Goal: Find specific page/section: Find specific page/section

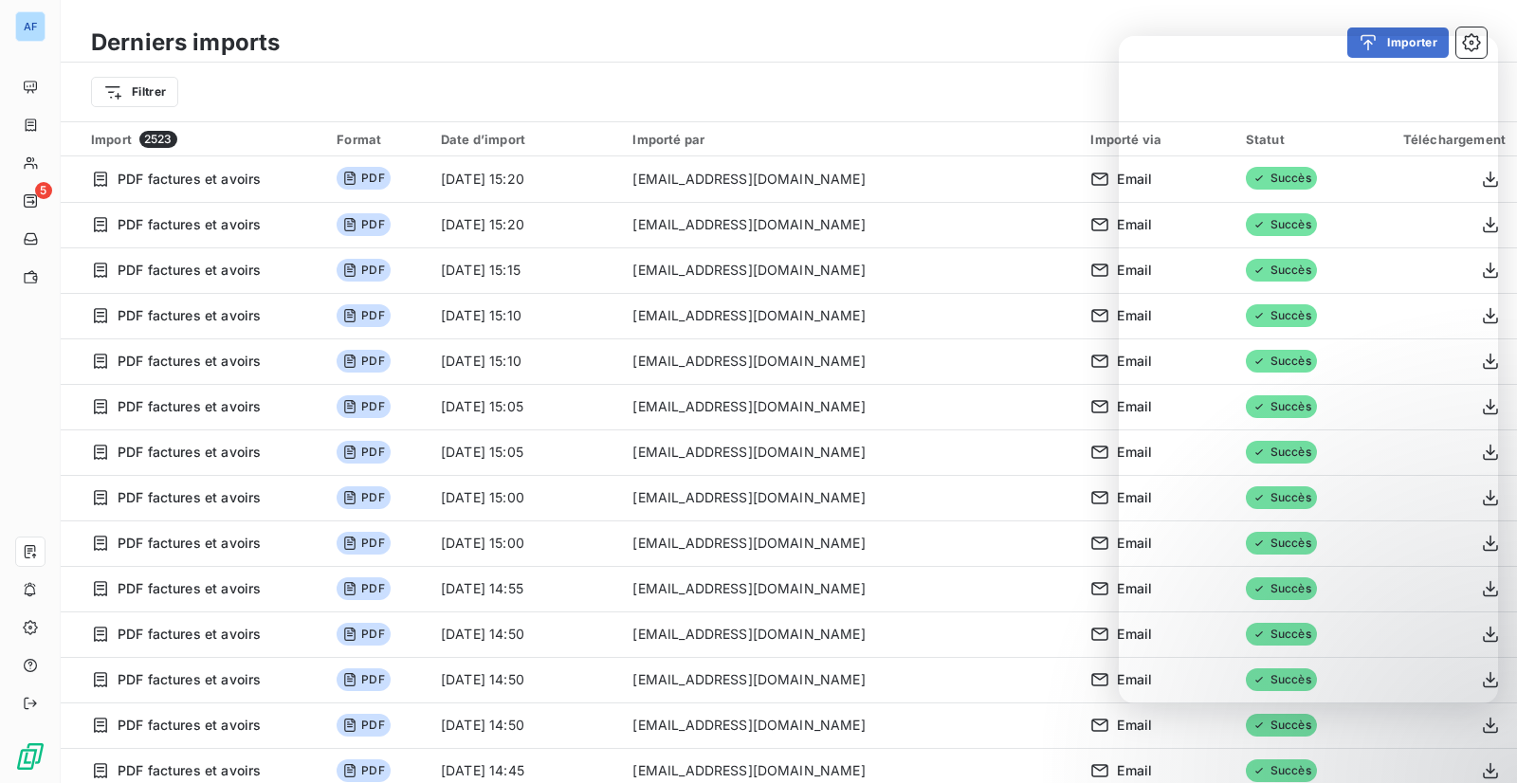
drag, startPoint x: 1179, startPoint y: 2, endPoint x: 745, endPoint y: 72, distance: 439.8
click at [1179, 2] on div "Derniers imports Importer Filtrer" at bounding box center [789, 60] width 1456 height 121
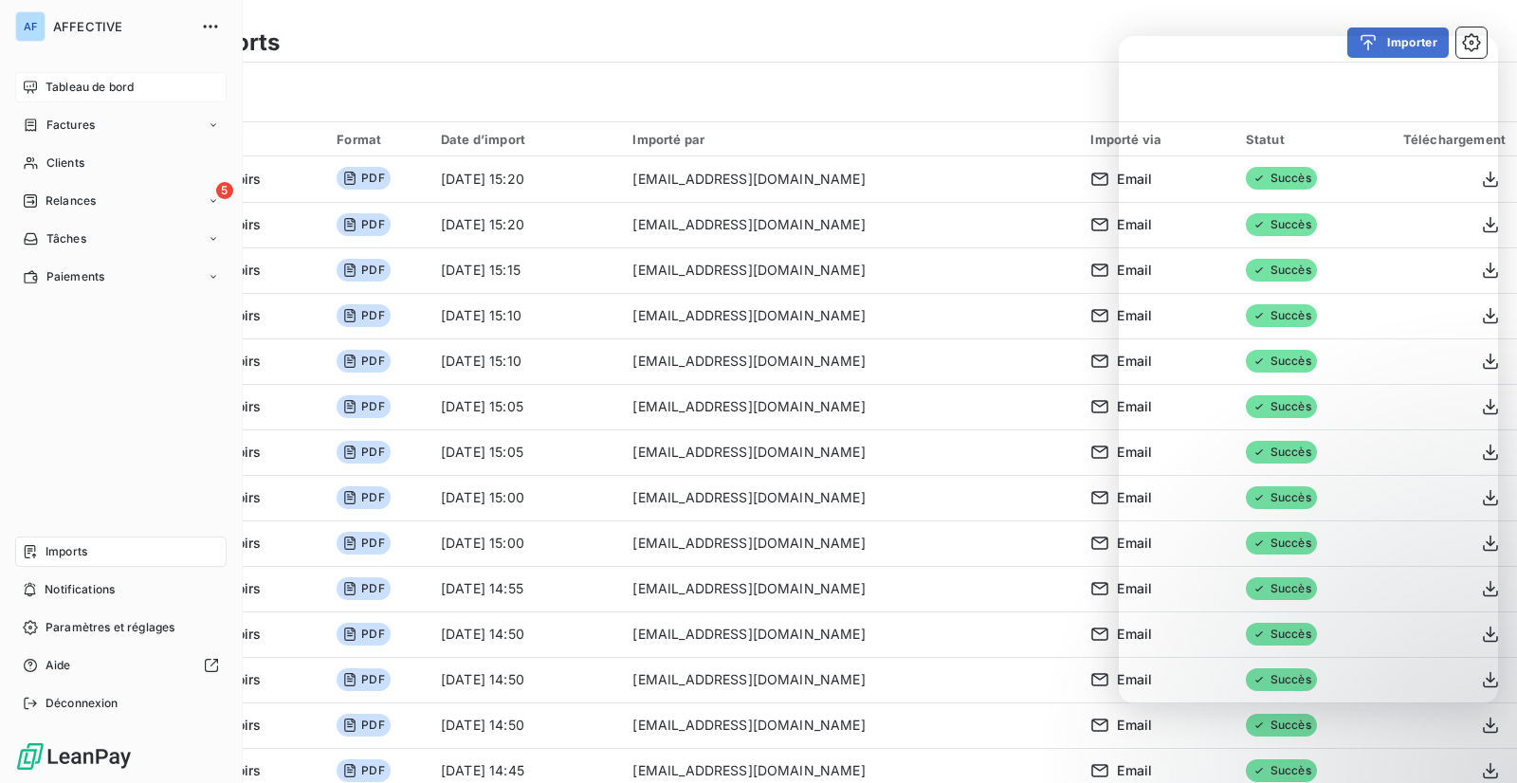
click at [31, 83] on icon at bounding box center [30, 87] width 15 height 15
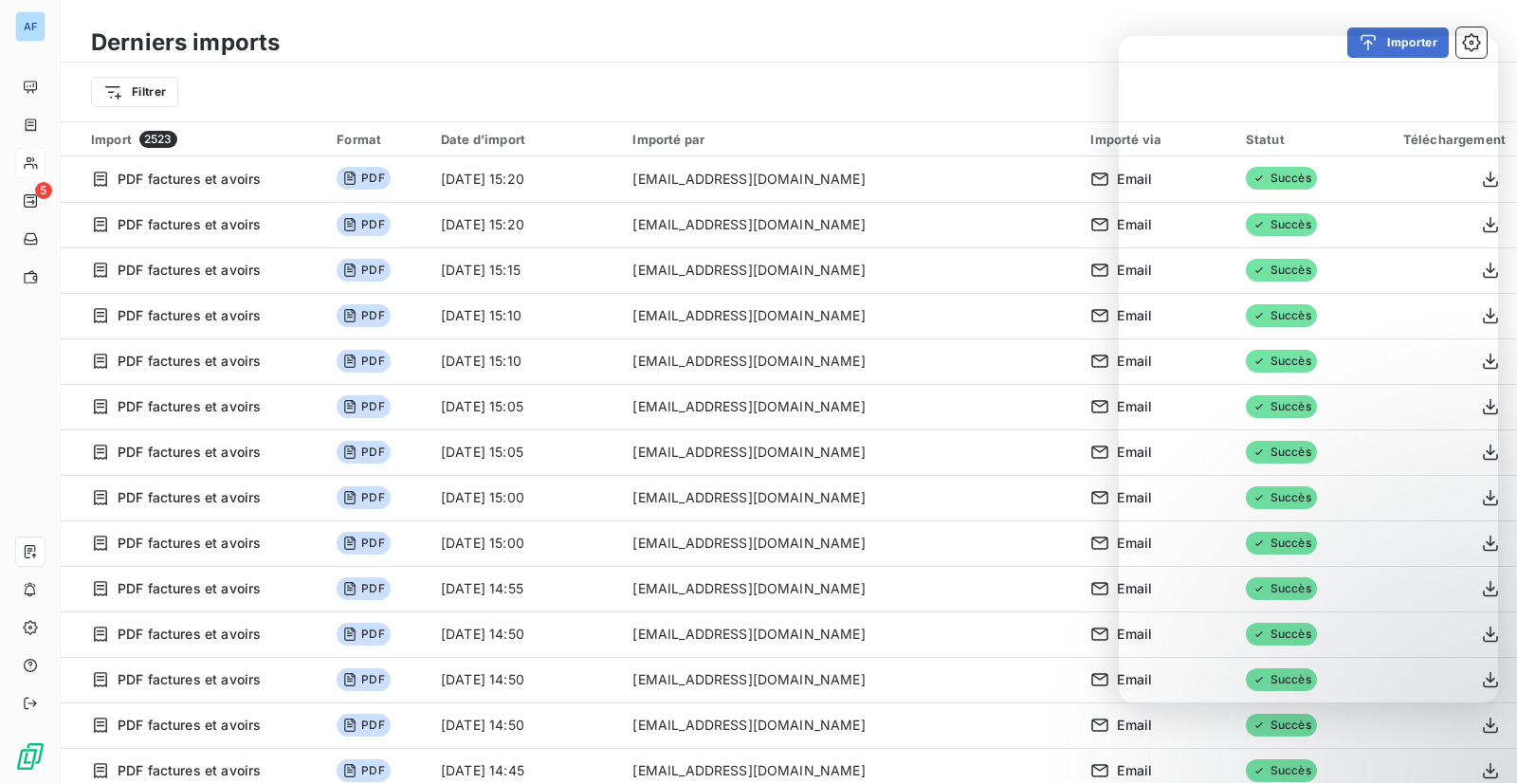
click at [26, 155] on icon at bounding box center [31, 162] width 16 height 15
click at [30, 157] on icon at bounding box center [31, 162] width 16 height 15
click at [1516, 23] on html "AF 5 Derniers imports Importer Filtrer Import 2523 Format Date d’import Importé…" at bounding box center [758, 391] width 1517 height 783
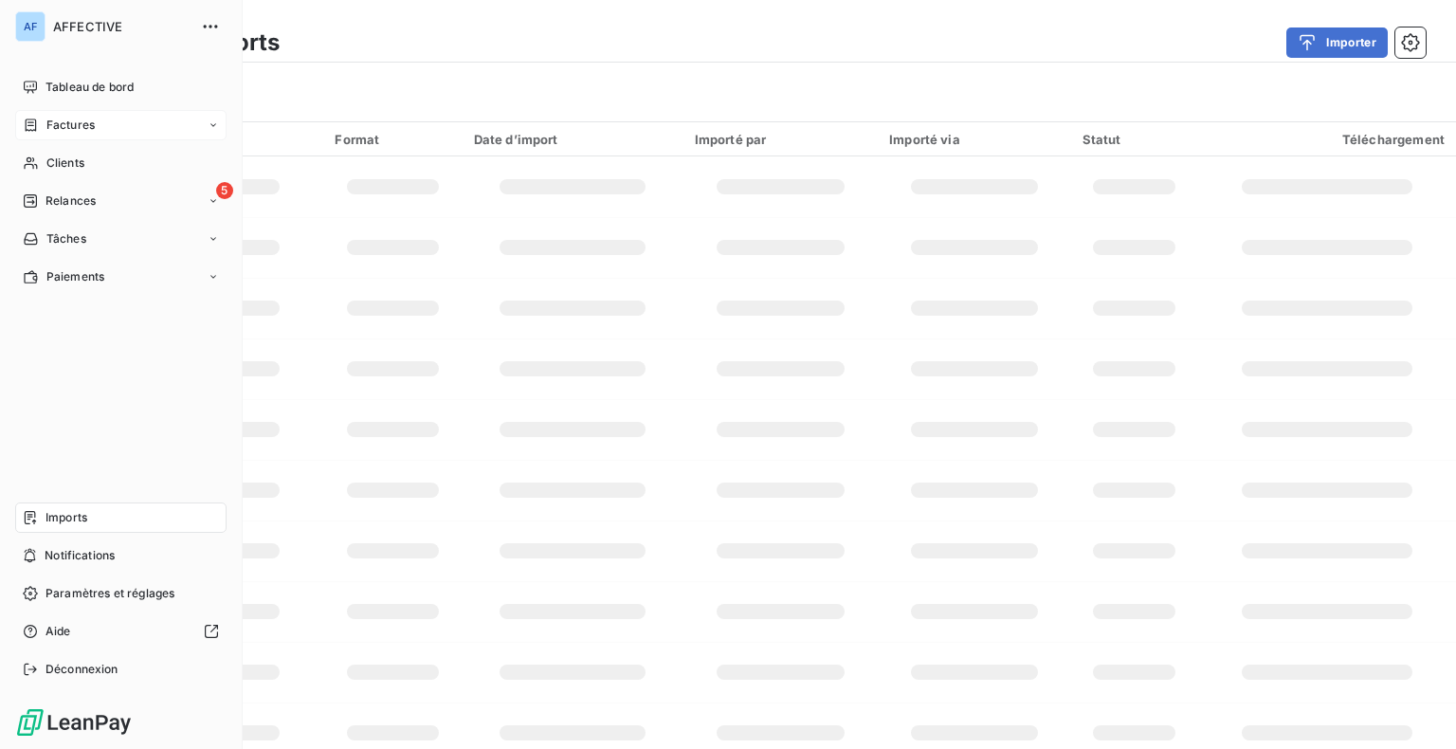
click at [39, 125] on div "Factures" at bounding box center [59, 125] width 72 height 17
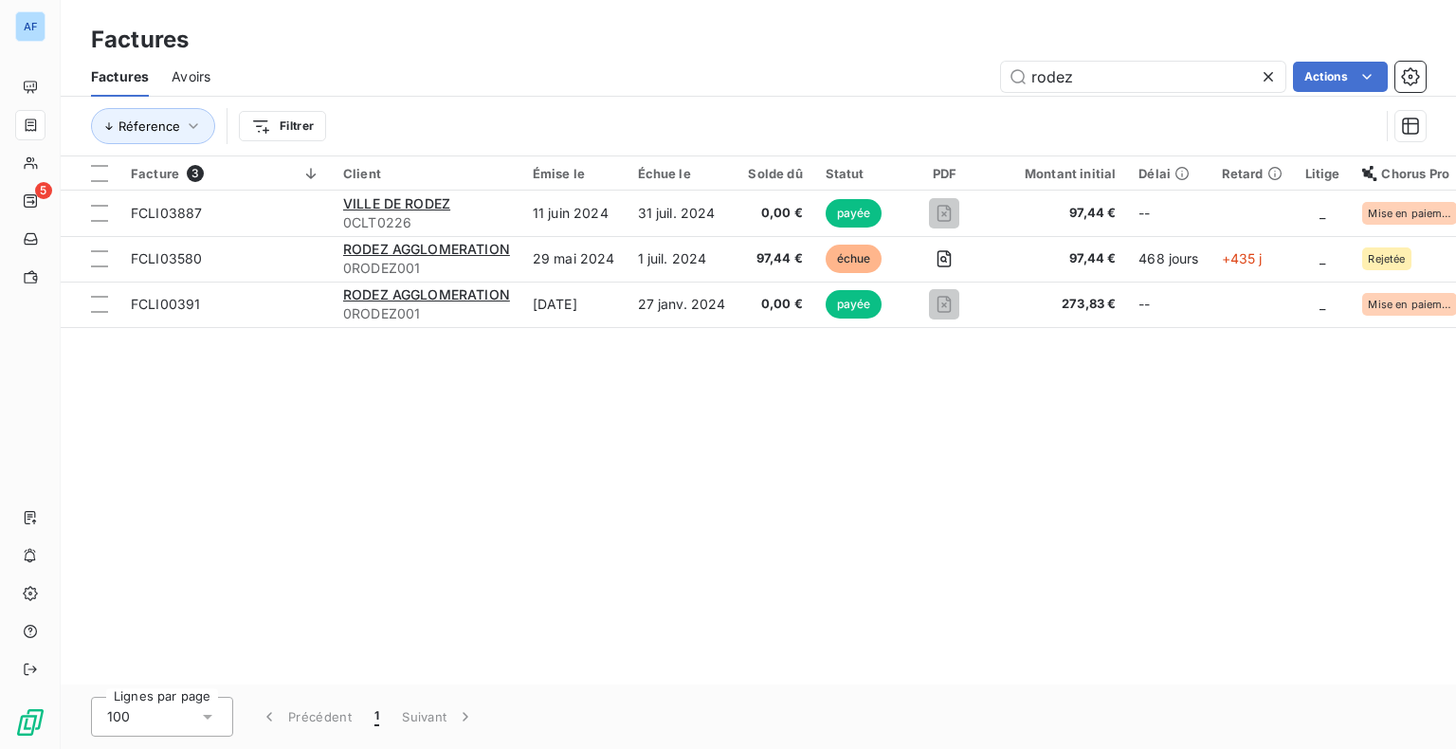
click at [1269, 78] on icon at bounding box center [1268, 76] width 9 height 9
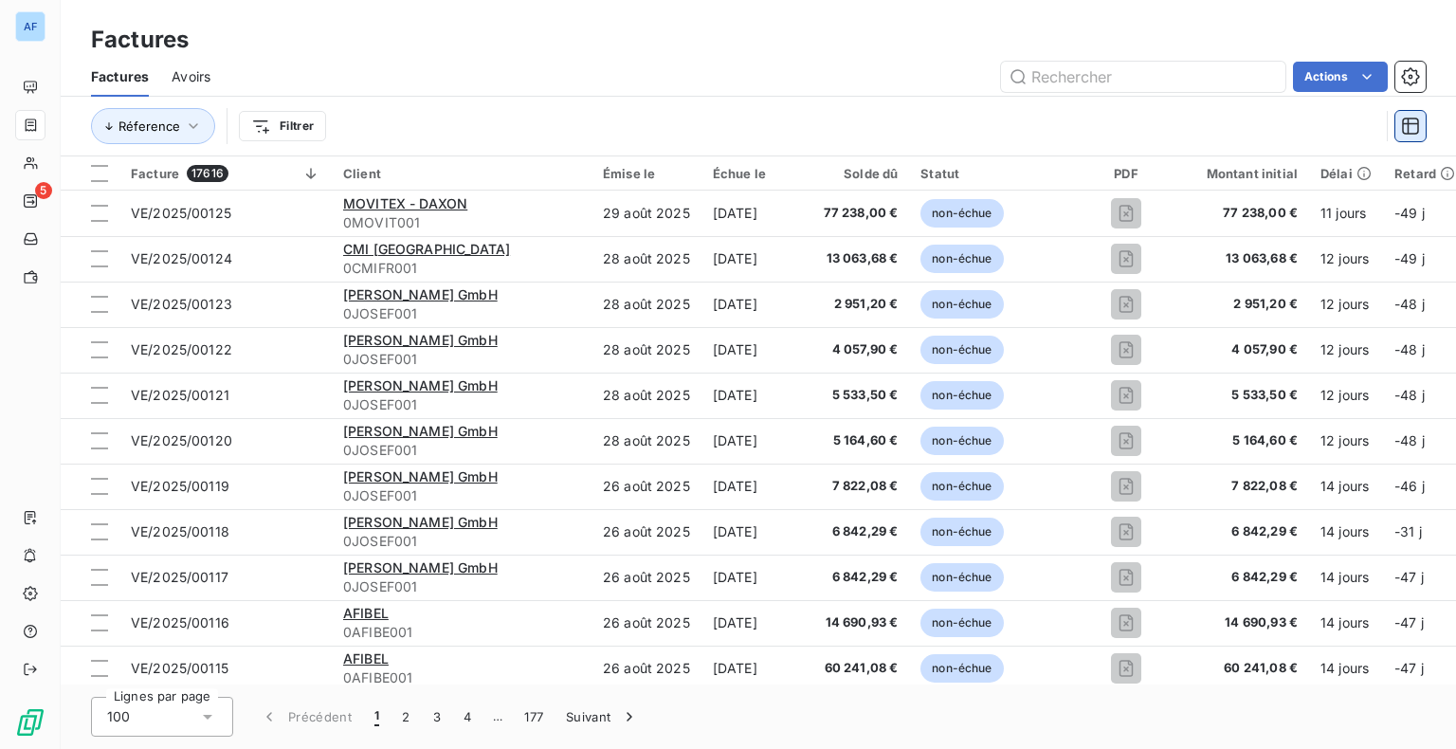
click at [1411, 121] on icon "button" at bounding box center [1410, 126] width 19 height 19
click at [1347, 116] on div "Réference Filtrer" at bounding box center [735, 126] width 1288 height 36
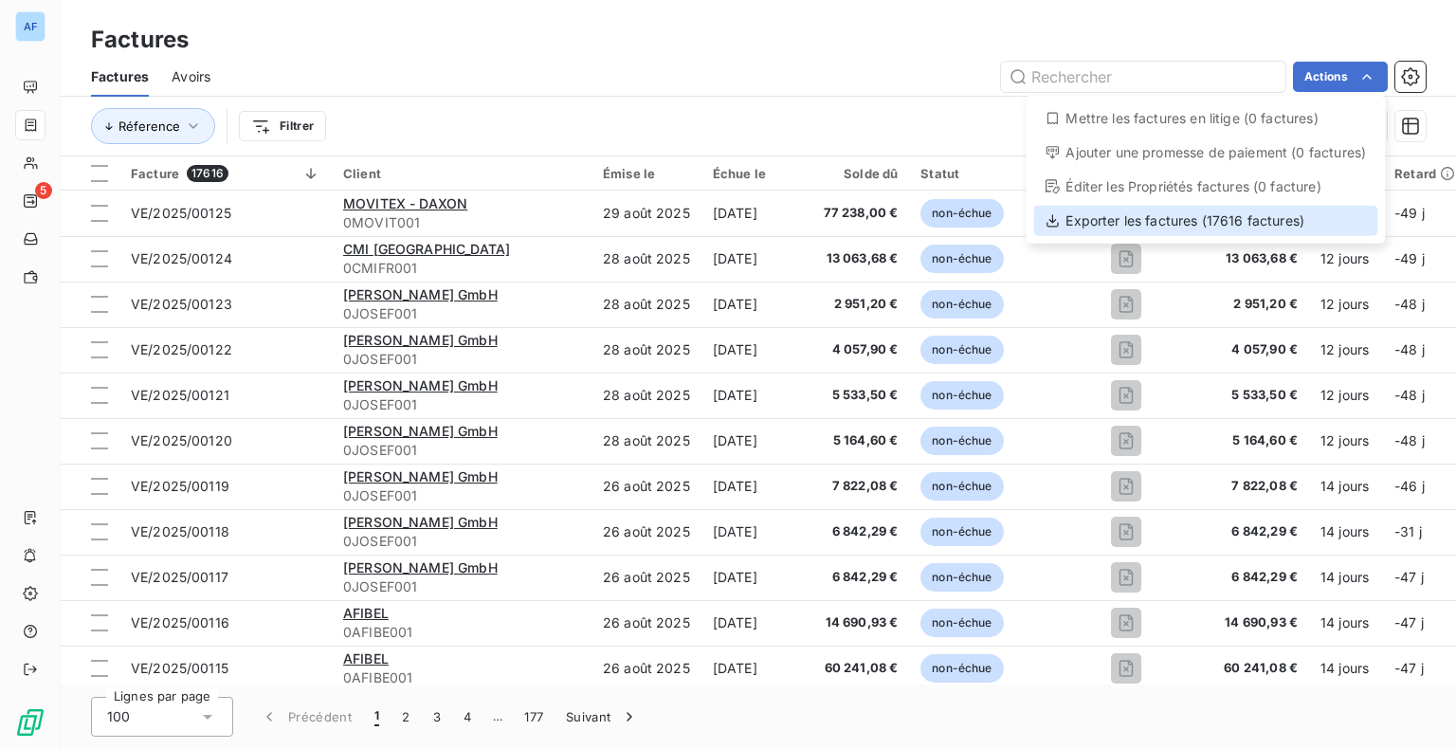
click at [1210, 225] on div "Exporter les factures (17616 factures)" at bounding box center [1205, 221] width 344 height 30
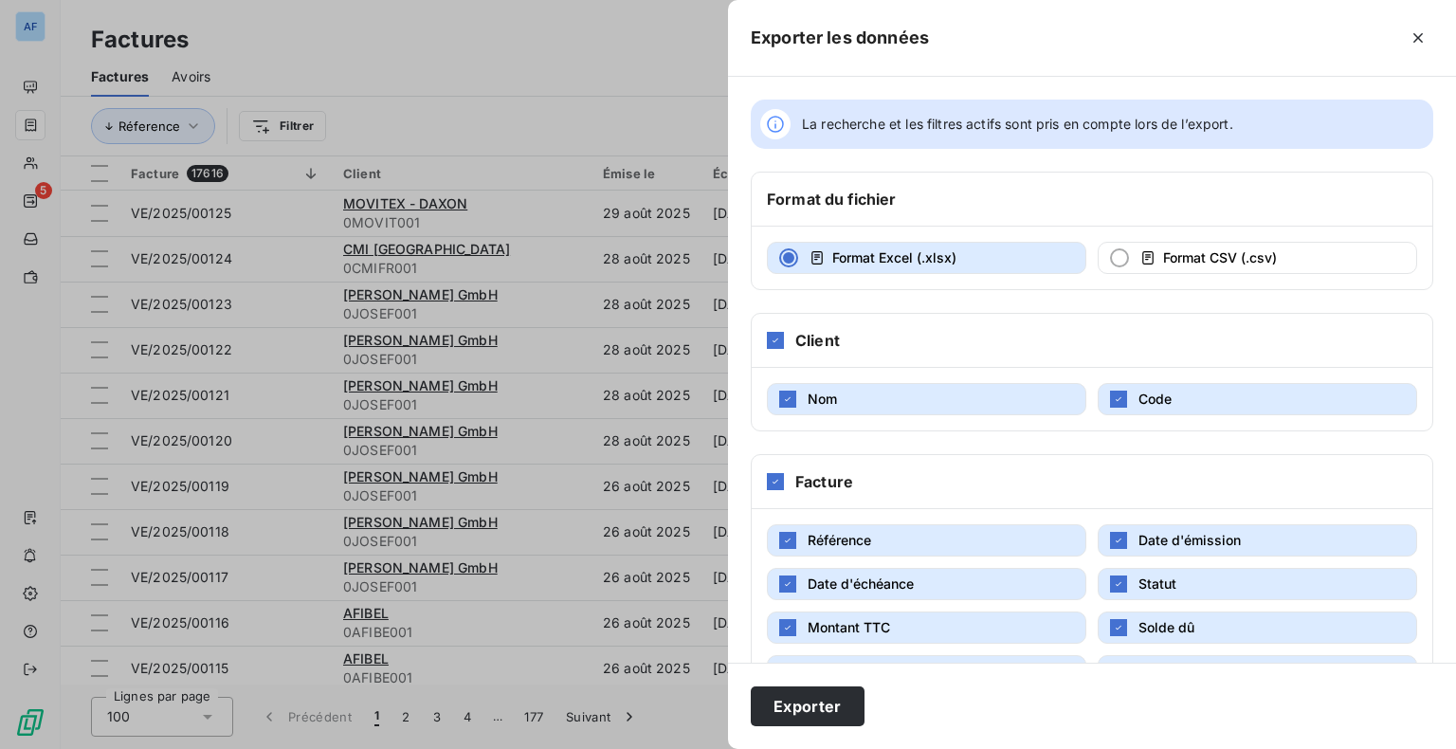
click at [590, 20] on div at bounding box center [728, 374] width 1456 height 749
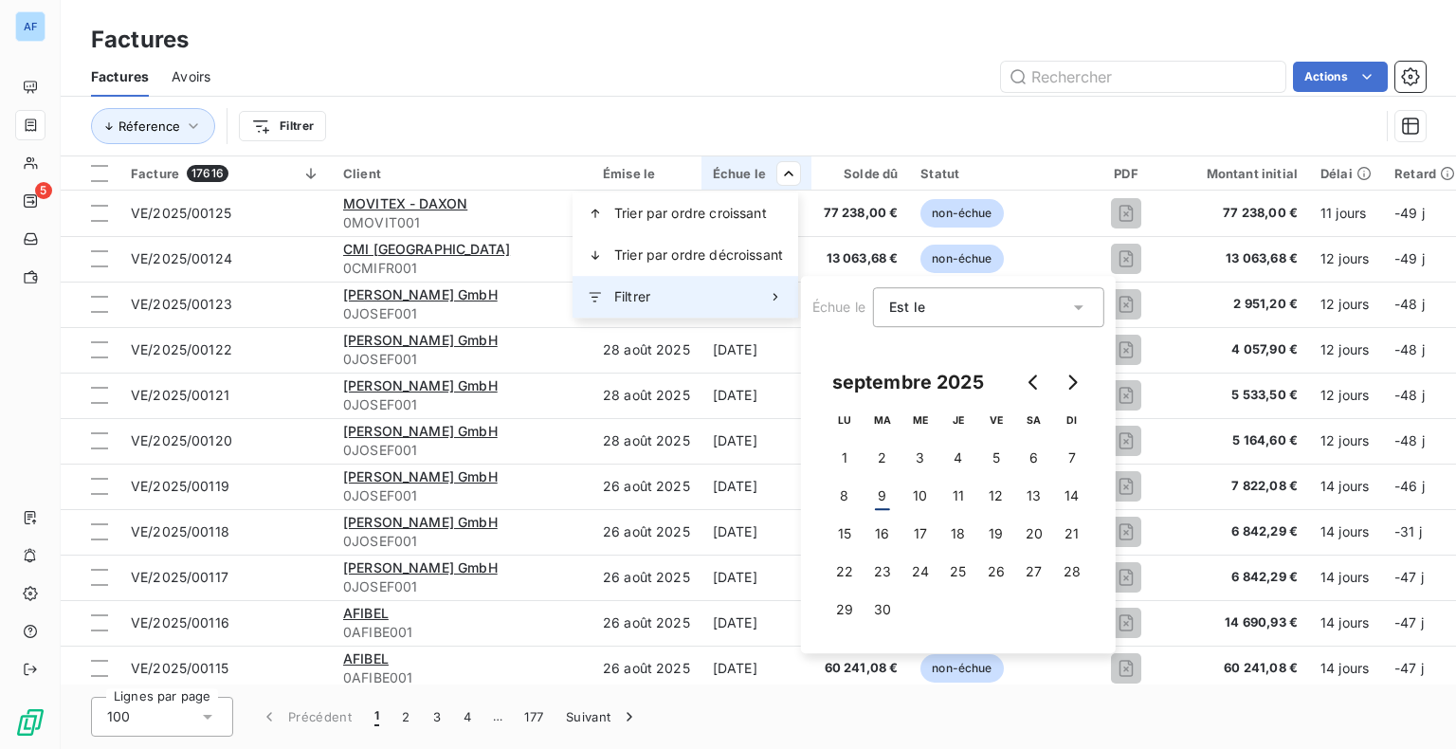
click at [724, 295] on div "Filtrer" at bounding box center [686, 297] width 226 height 42
click at [976, 318] on div "Est le eq" at bounding box center [979, 307] width 180 height 27
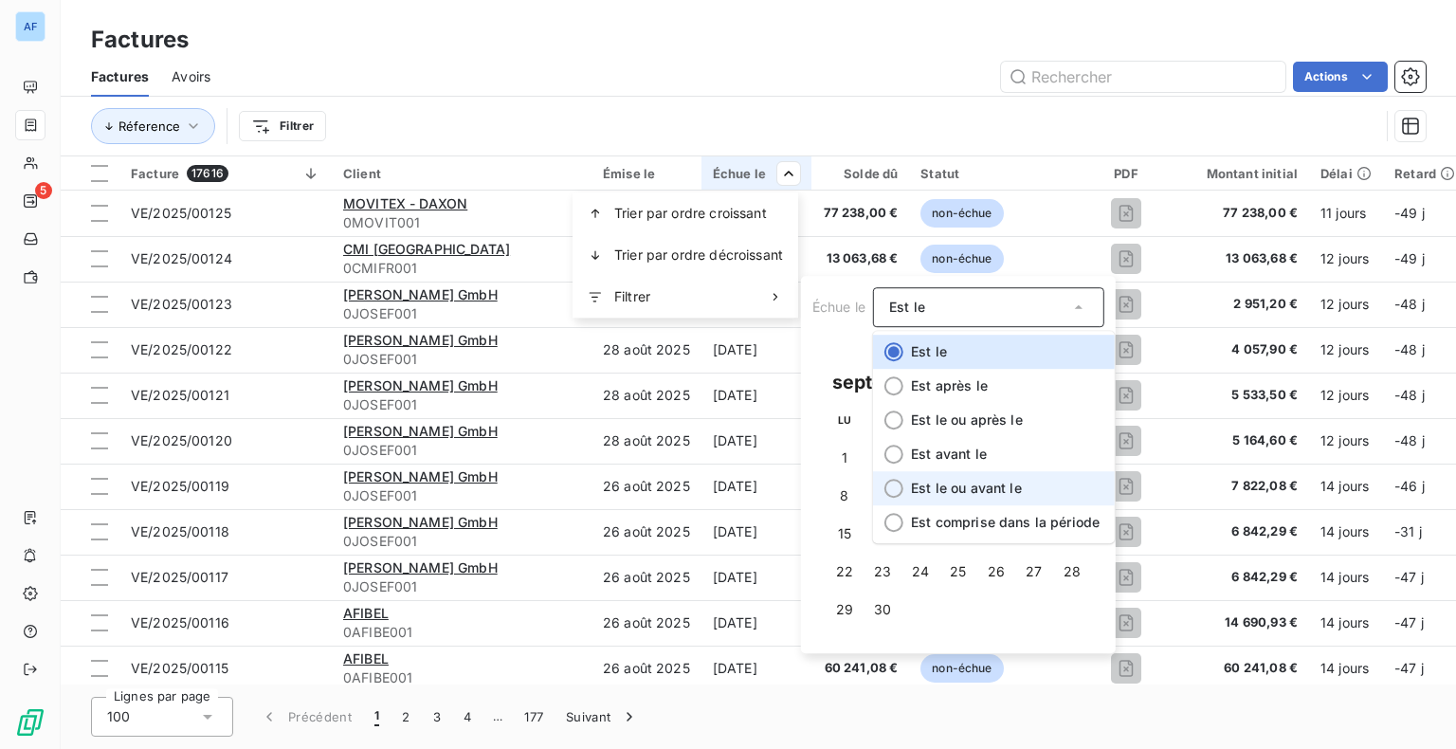
click at [1033, 497] on li "Est le ou avant le" at bounding box center [994, 488] width 242 height 34
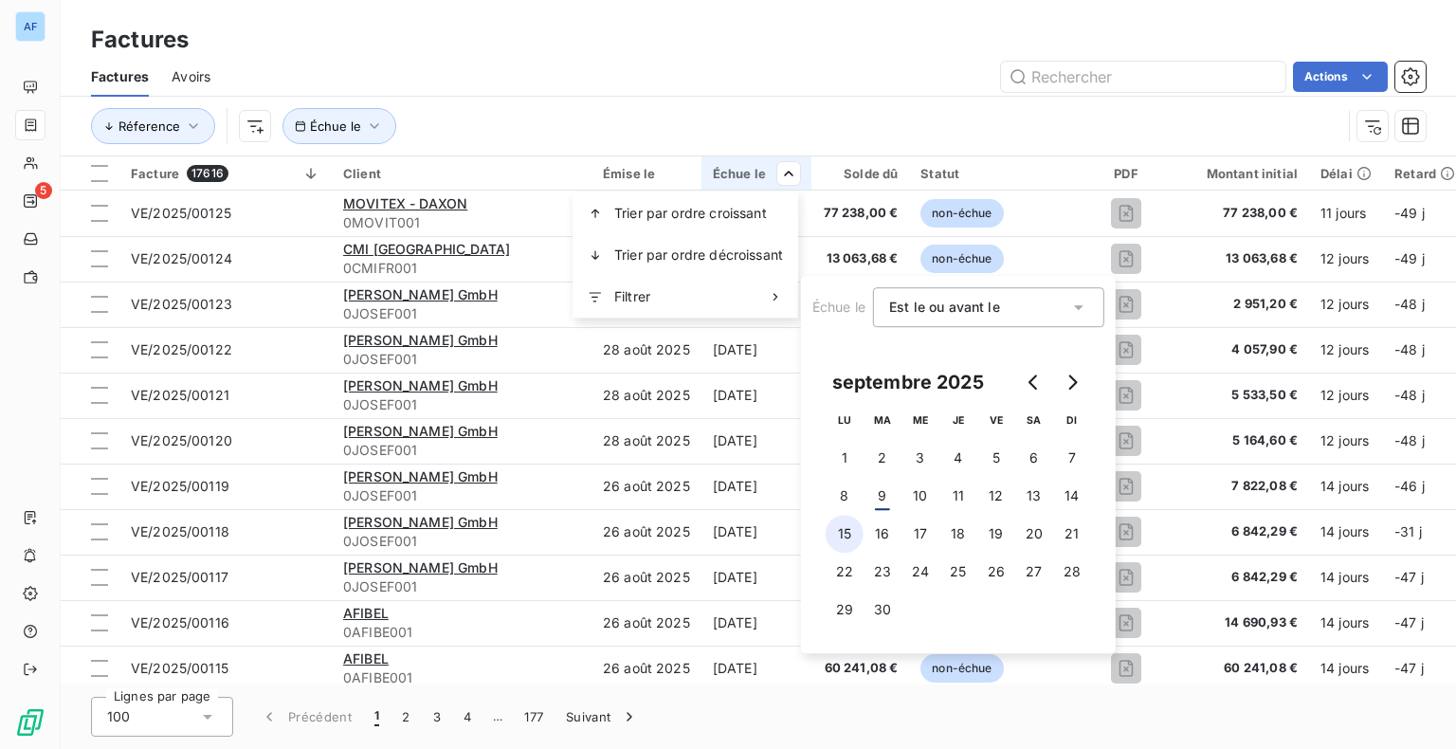
click at [848, 526] on button "15" at bounding box center [845, 534] width 38 height 38
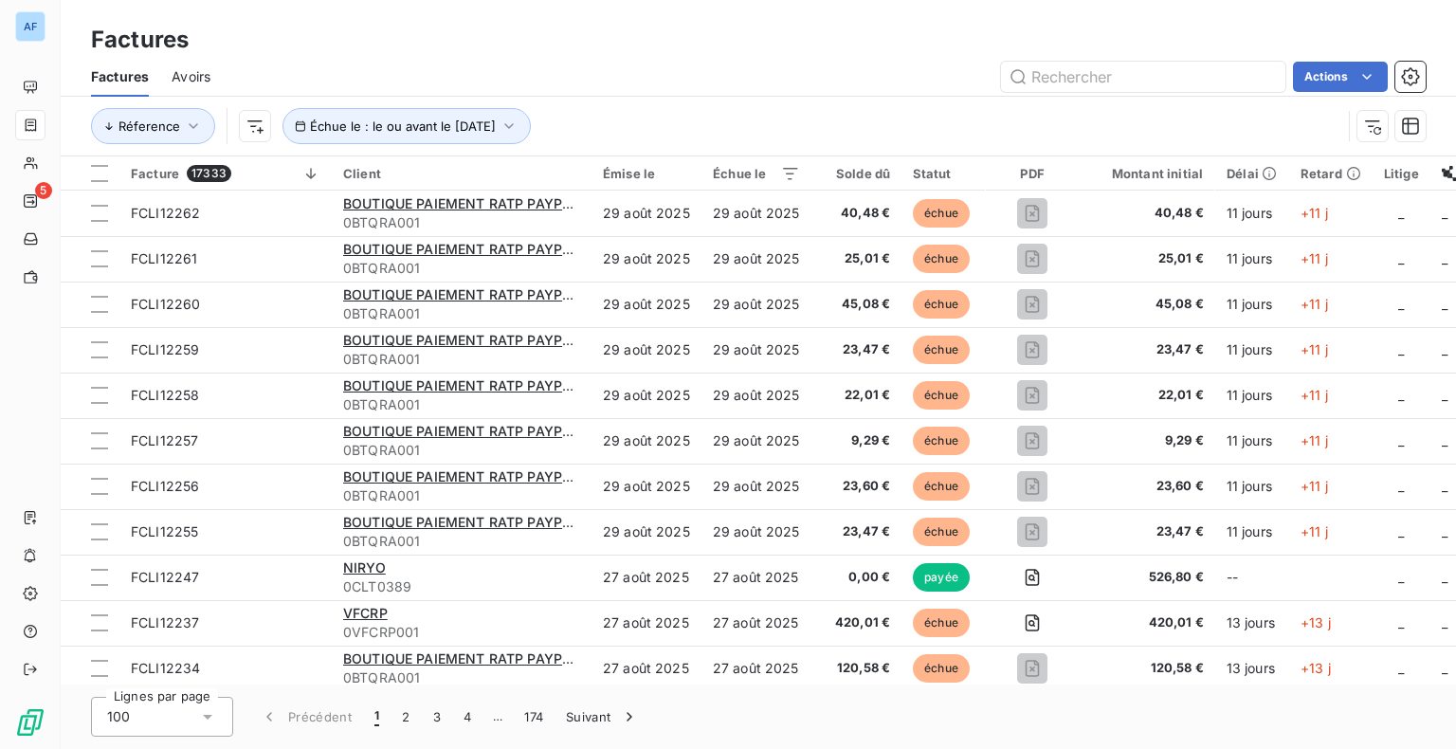
click at [769, 44] on html "AF 5 Factures Factures Avoirs Actions Réference Échue le : le ou avant le [DATE…" at bounding box center [728, 374] width 1456 height 749
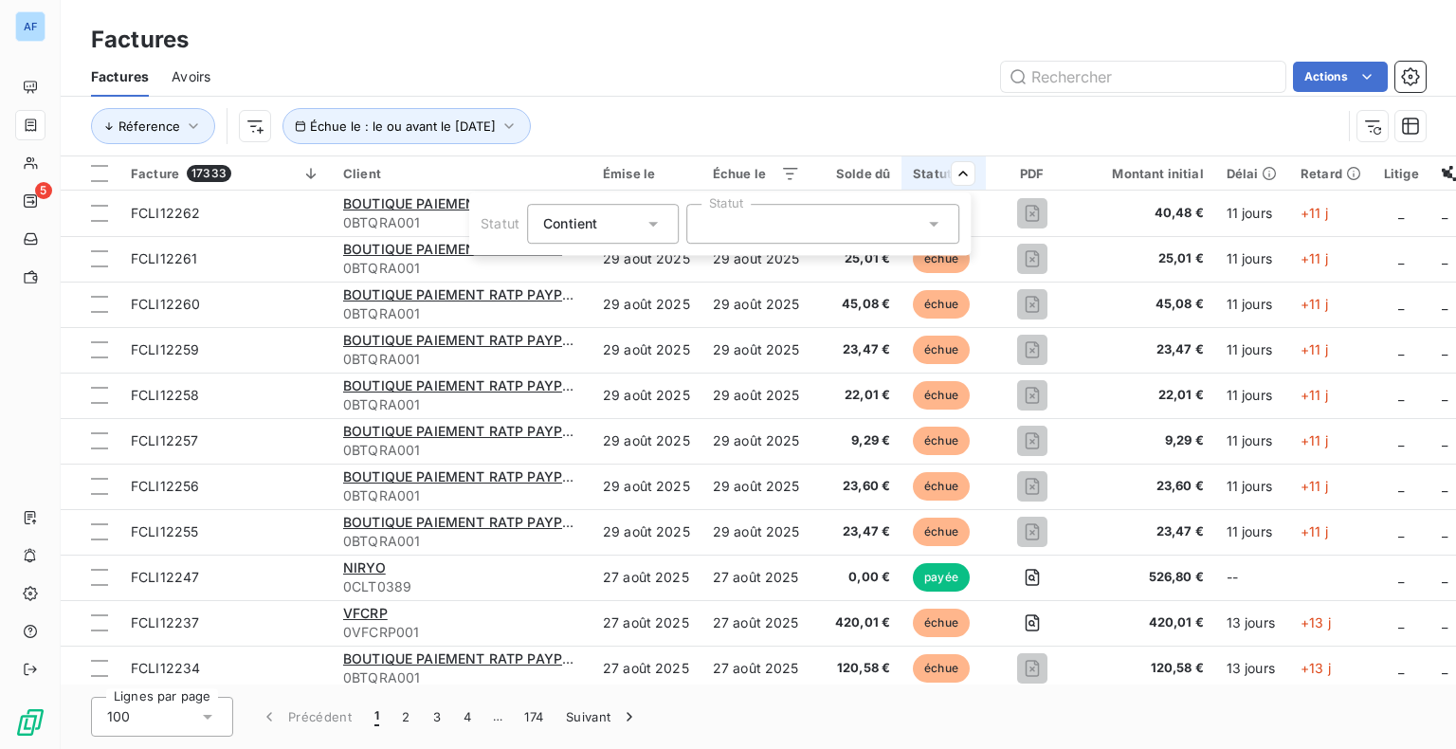
click at [796, 234] on div at bounding box center [822, 224] width 273 height 40
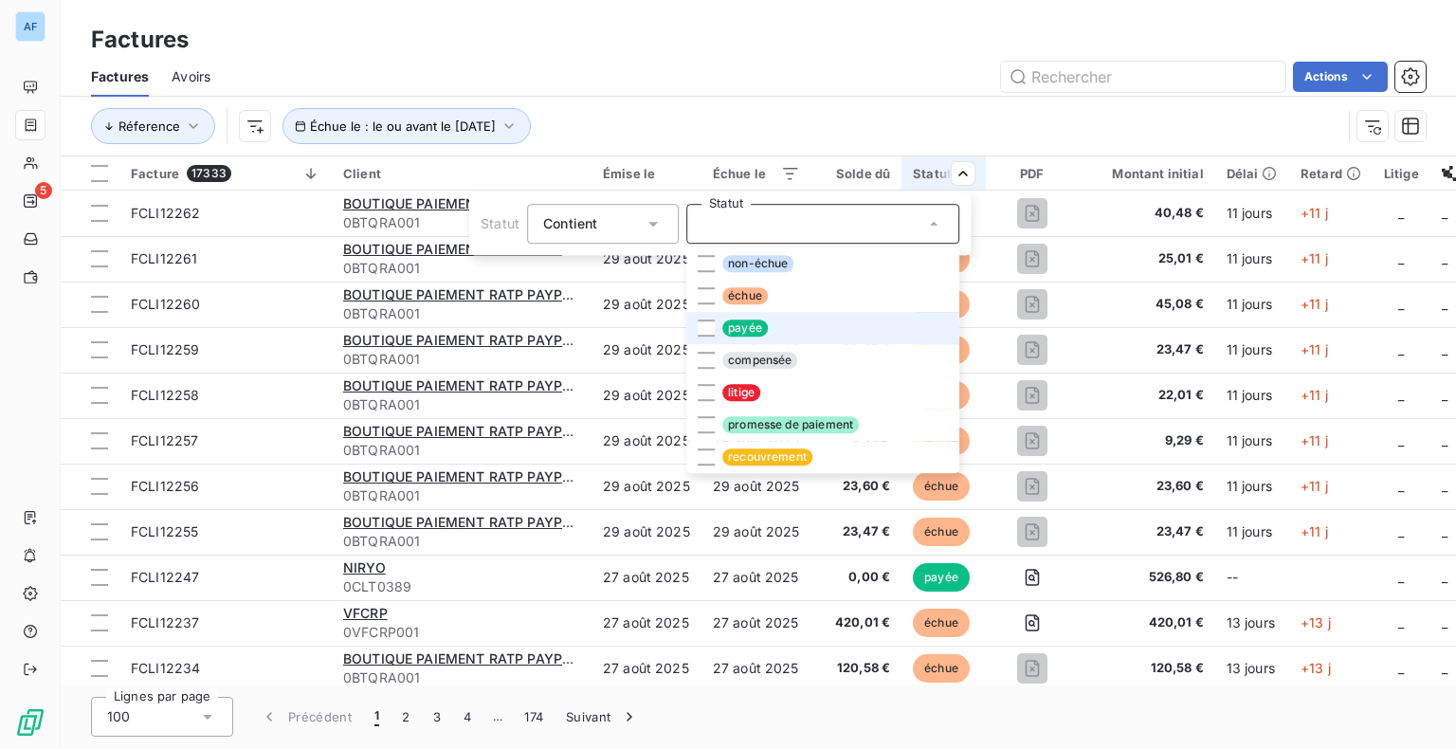
click at [759, 324] on span "payée" at bounding box center [744, 327] width 45 height 17
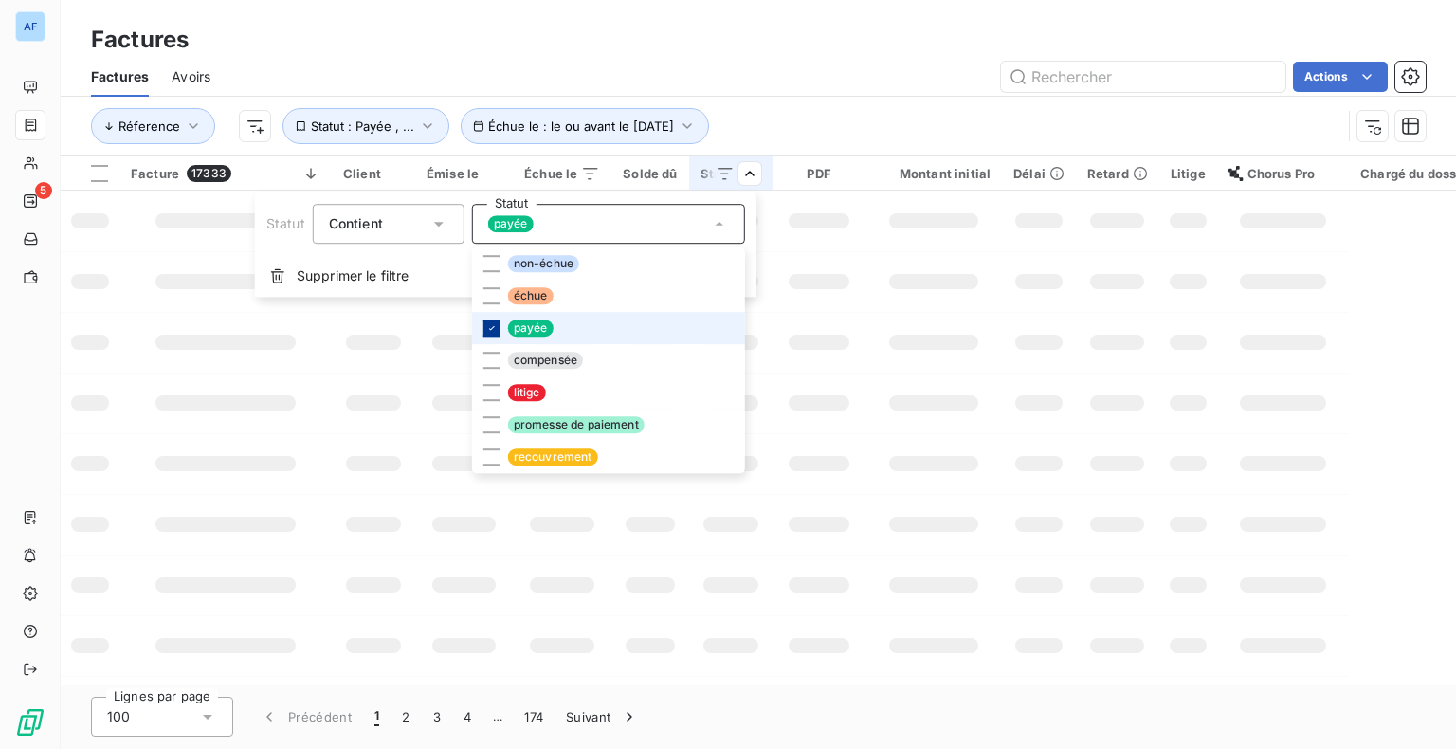
click at [486, 297] on div at bounding box center [491, 295] width 17 height 17
click at [489, 327] on icon at bounding box center [491, 327] width 11 height 11
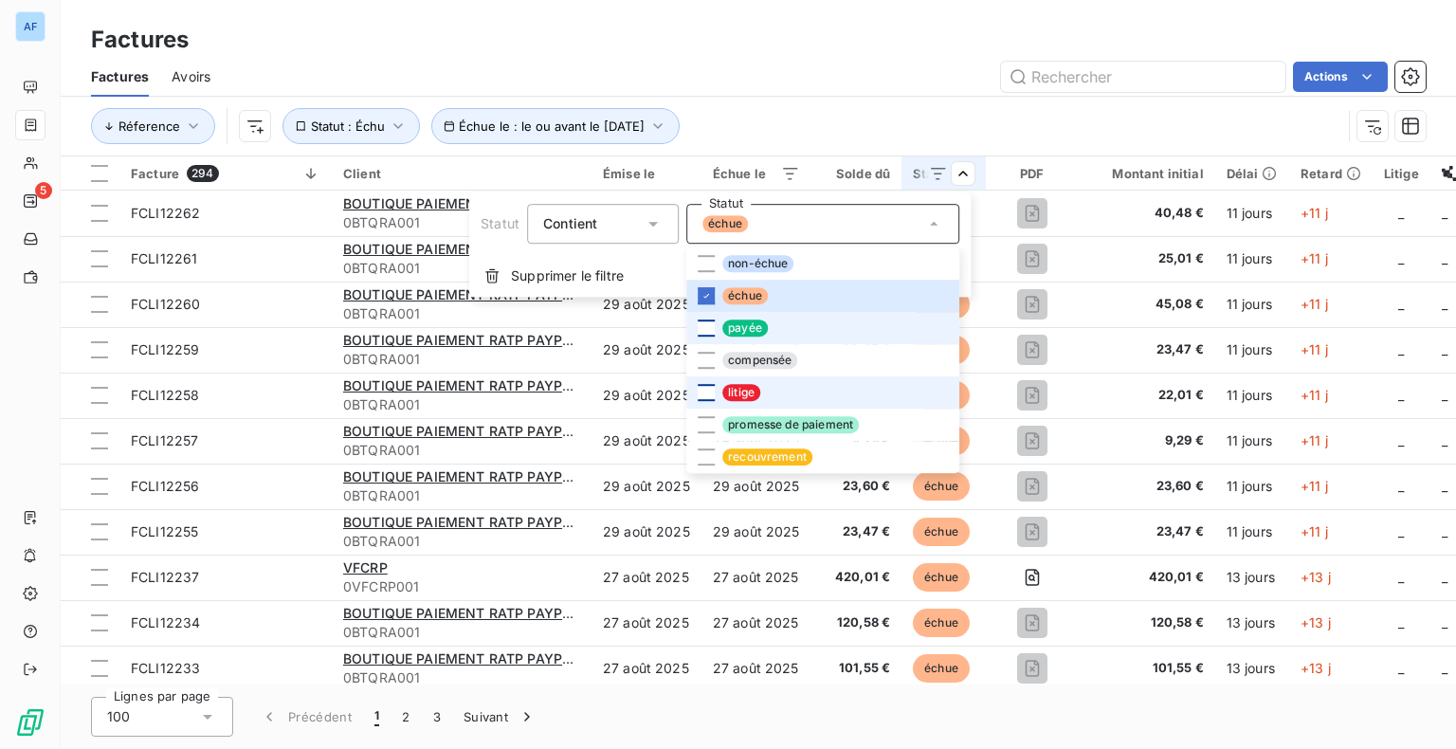
click at [705, 392] on div at bounding box center [706, 392] width 17 height 17
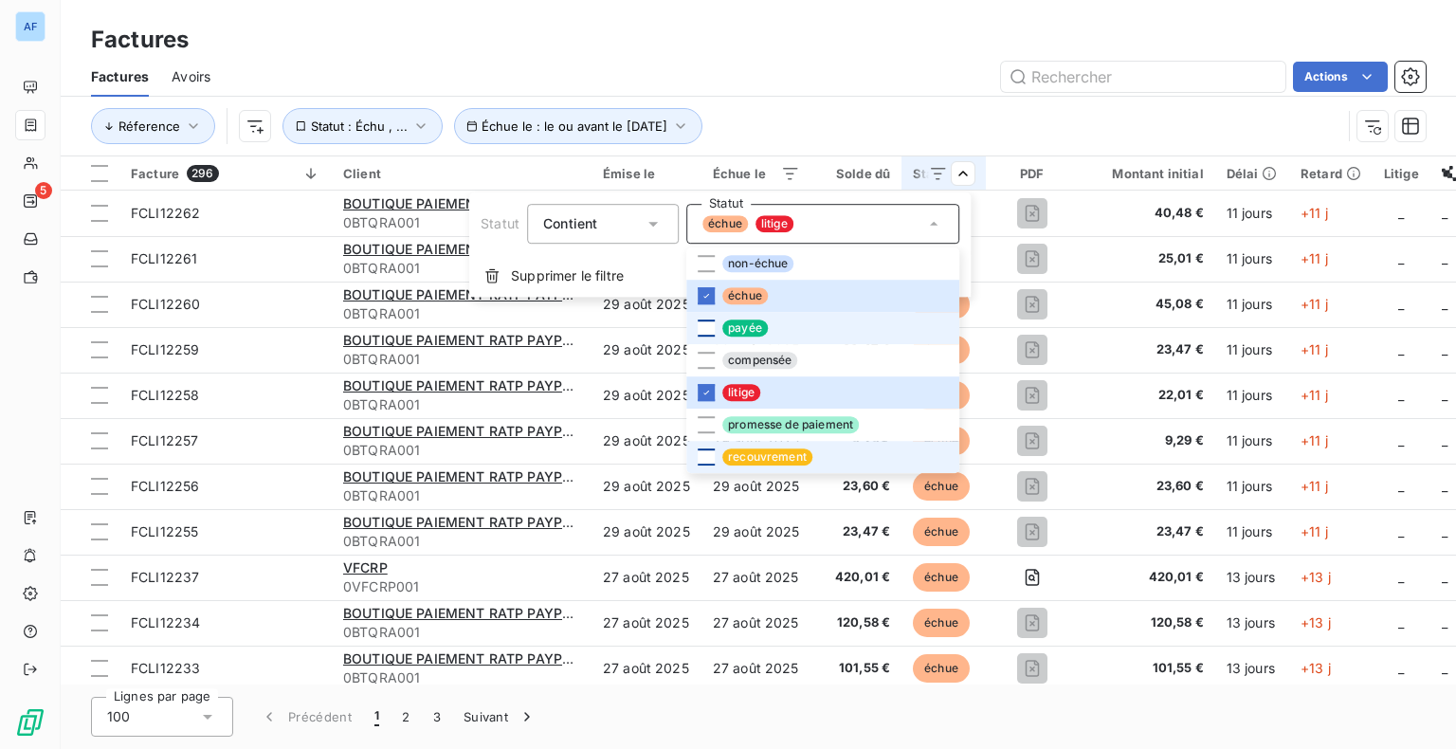
click at [494, 457] on html "AF 5 Factures Factures Avoirs Actions Réference Échue le : le ou avant le [DATE…" at bounding box center [728, 374] width 1456 height 749
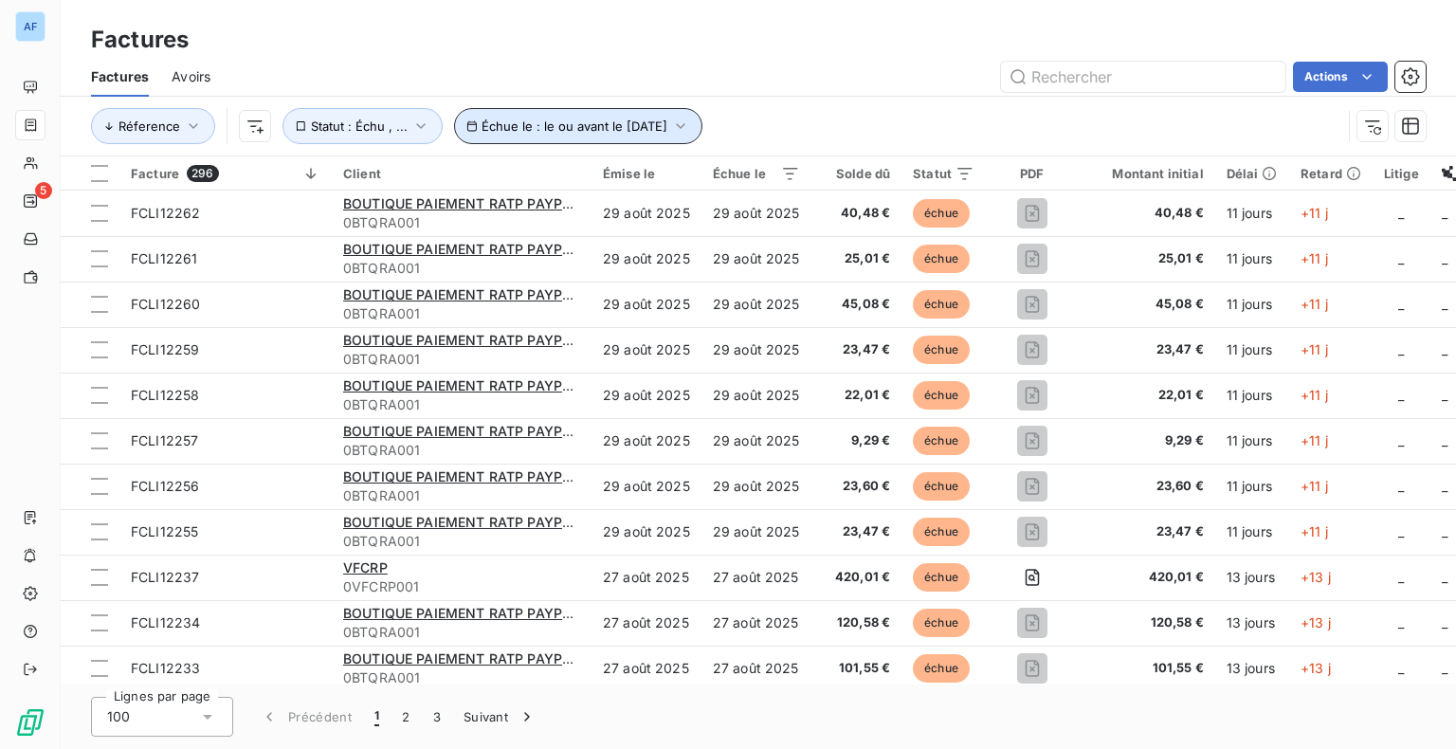
click at [667, 131] on span "Échue le : le ou avant le [DATE]" at bounding box center [575, 125] width 186 height 15
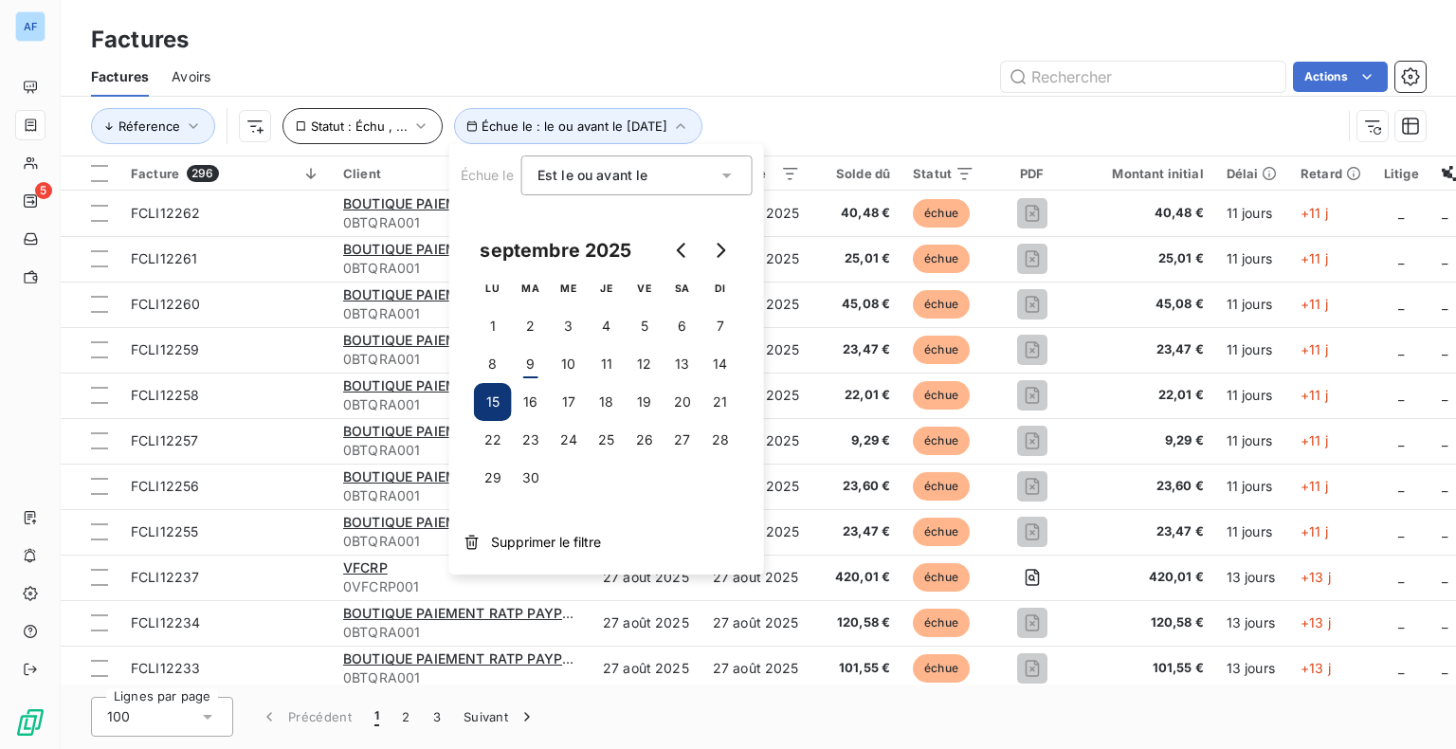
click at [867, 107] on div "Réference Échue le : le ou avant le [DATE] Statut : Échu , ..." at bounding box center [758, 126] width 1335 height 59
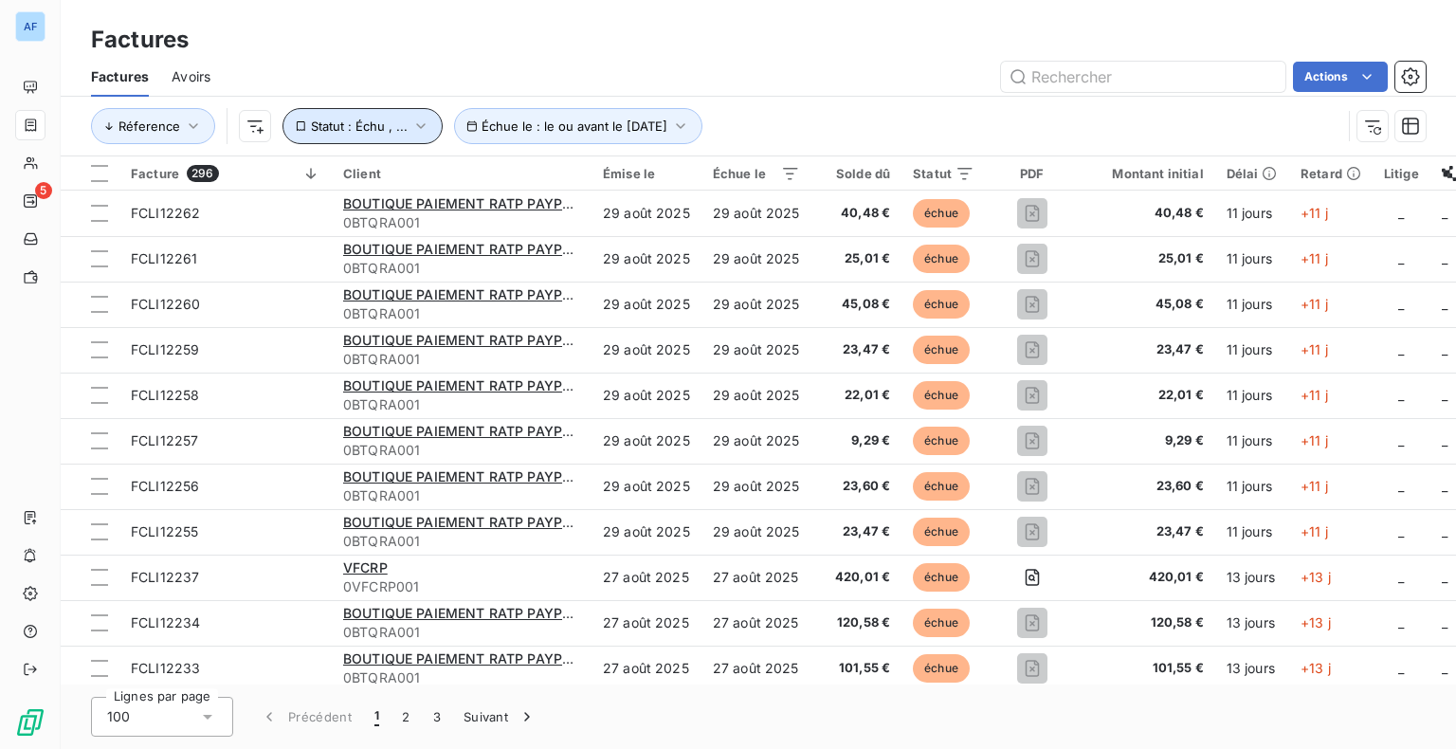
click at [383, 123] on span "Statut : Échu , ..." at bounding box center [359, 125] width 97 height 15
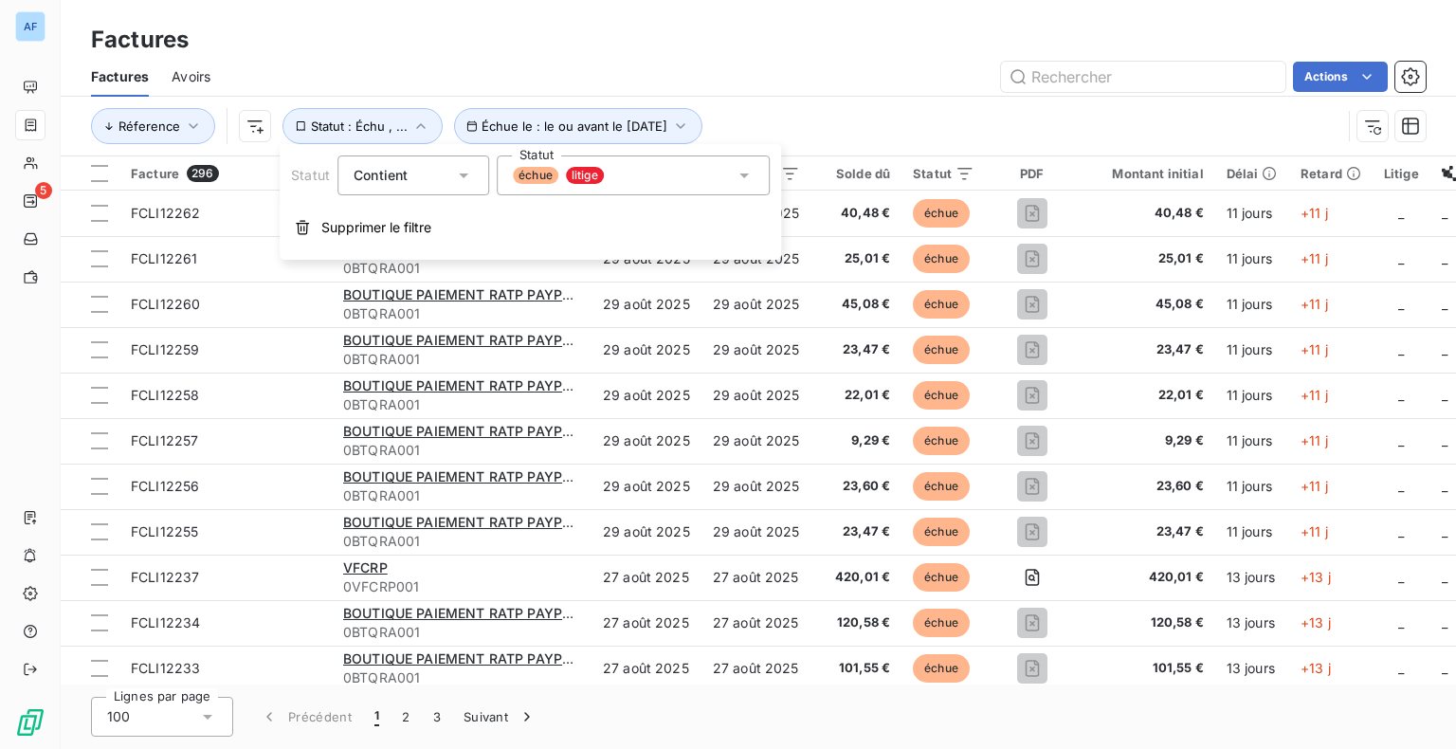
click at [643, 188] on div "échue litige" at bounding box center [633, 175] width 273 height 40
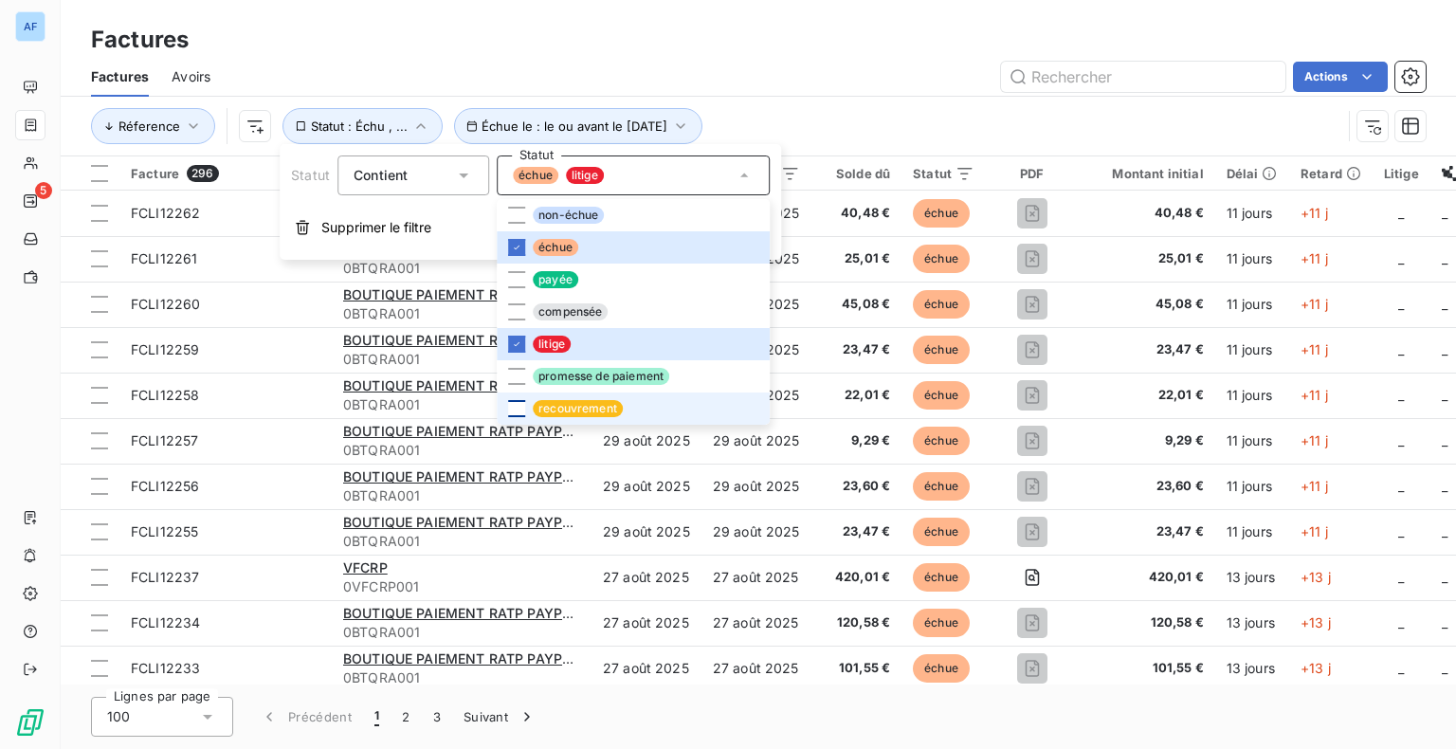
click at [519, 409] on div at bounding box center [516, 408] width 17 height 17
click at [900, 40] on div "Factures" at bounding box center [758, 40] width 1395 height 34
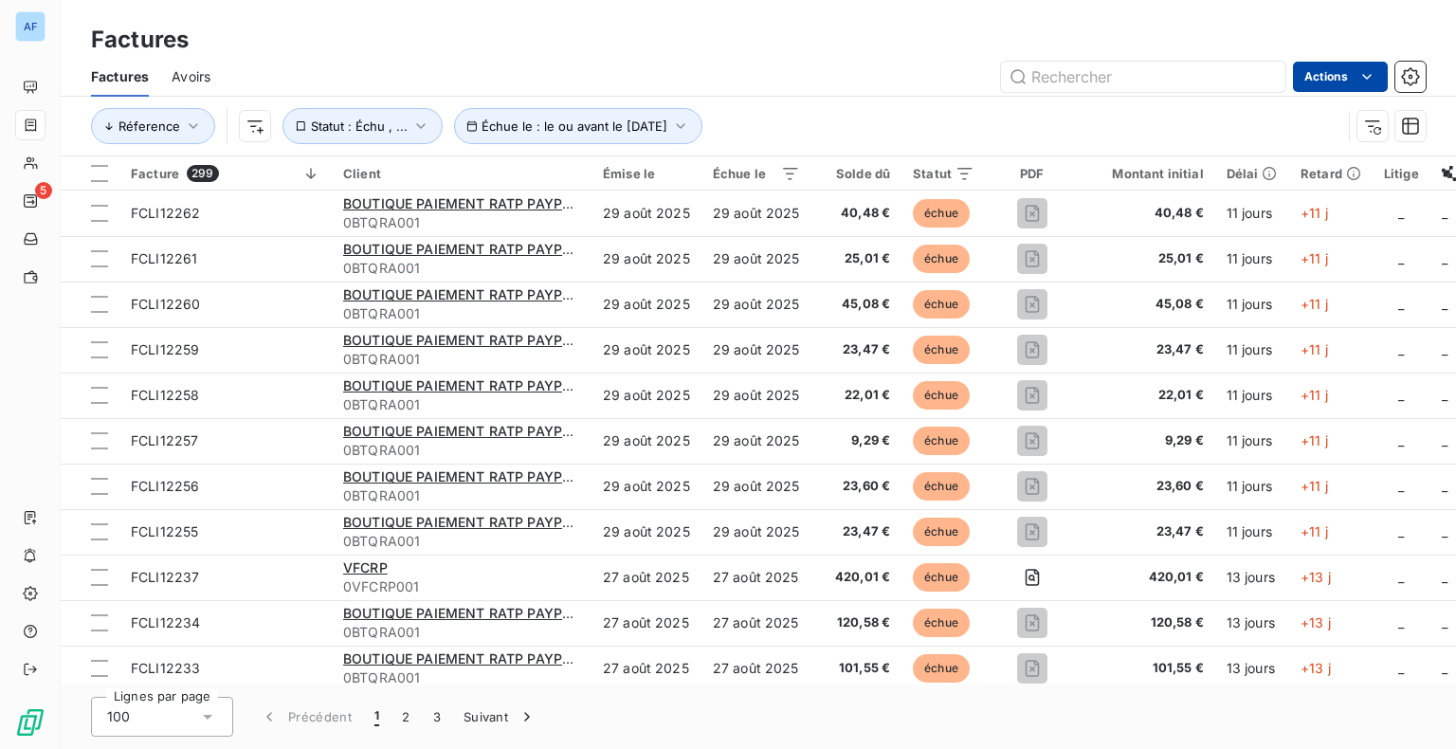
click at [1342, 80] on html "AF 5 Factures Factures Avoirs Actions Réference Échue le : le ou avant le [DATE…" at bounding box center [728, 374] width 1456 height 749
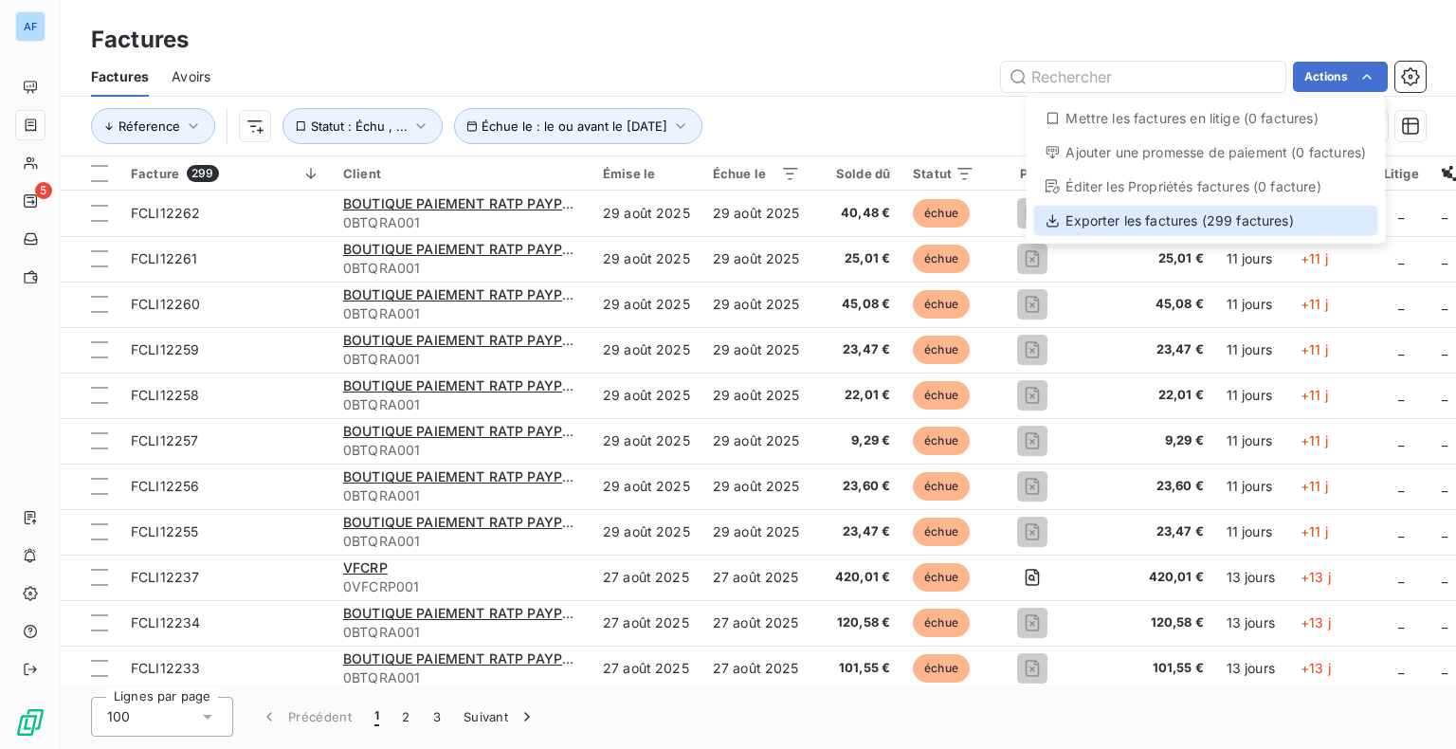
click at [1165, 226] on div "Exporter les factures (299 factures)" at bounding box center [1205, 221] width 344 height 30
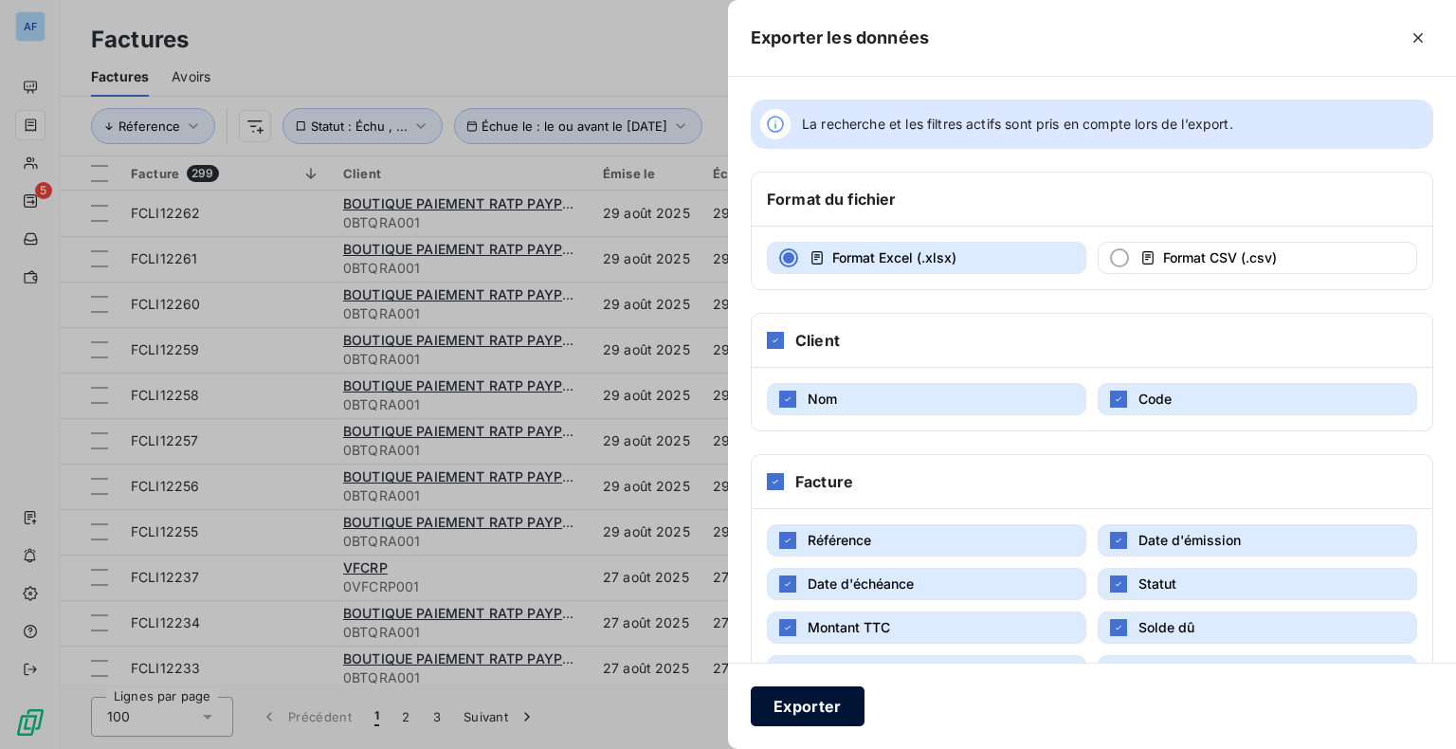
click at [841, 715] on button "Exporter" at bounding box center [808, 706] width 114 height 40
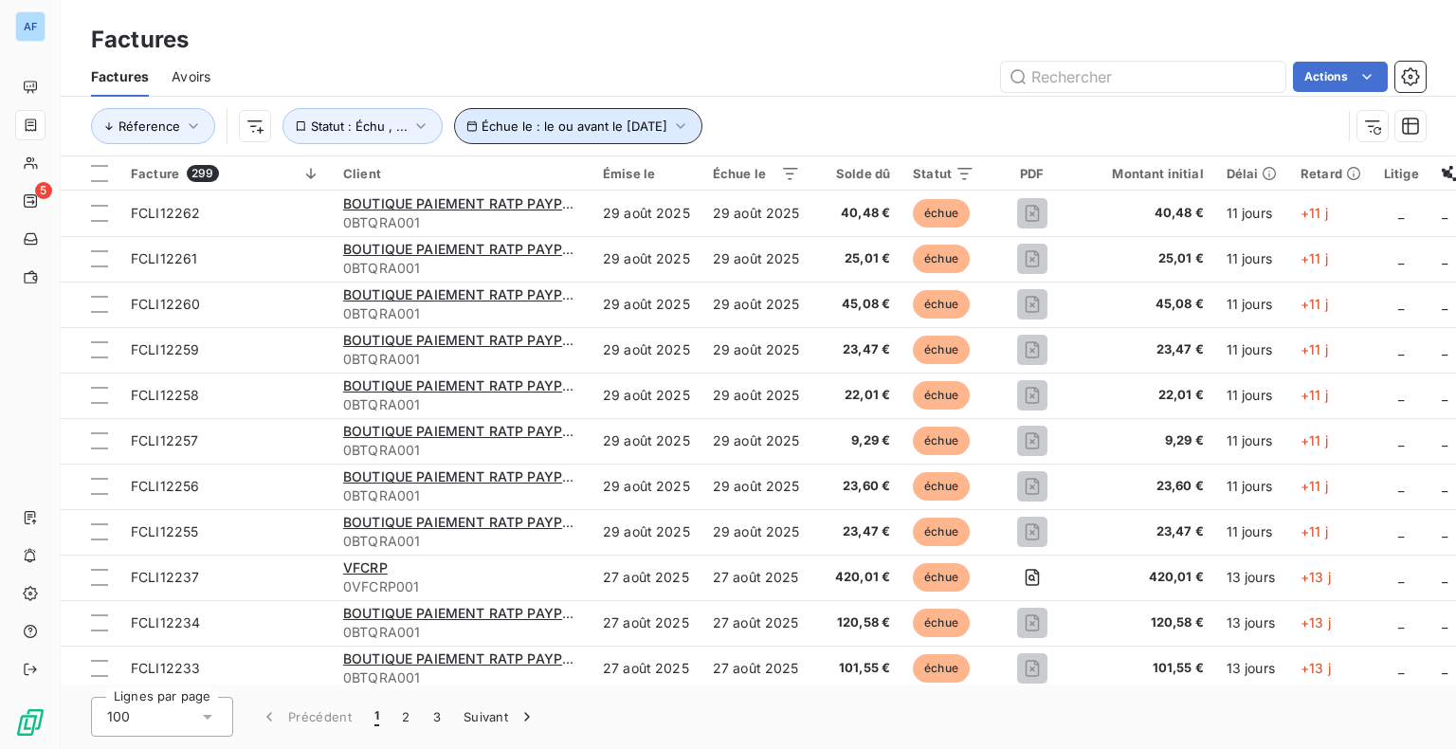
click at [592, 123] on span "Échue le : le ou avant le [DATE]" at bounding box center [575, 125] width 186 height 15
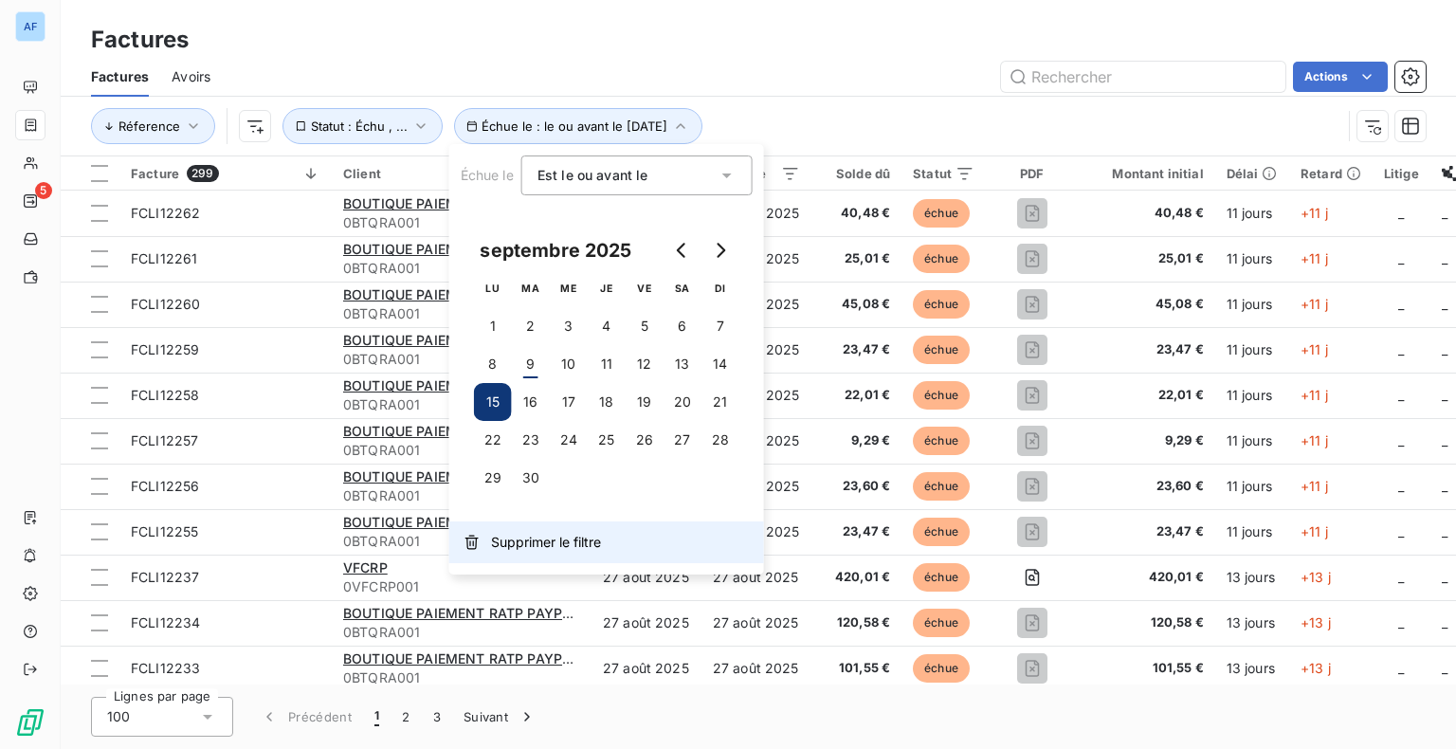
click at [492, 553] on button "Supprimer le filtre" at bounding box center [606, 542] width 315 height 42
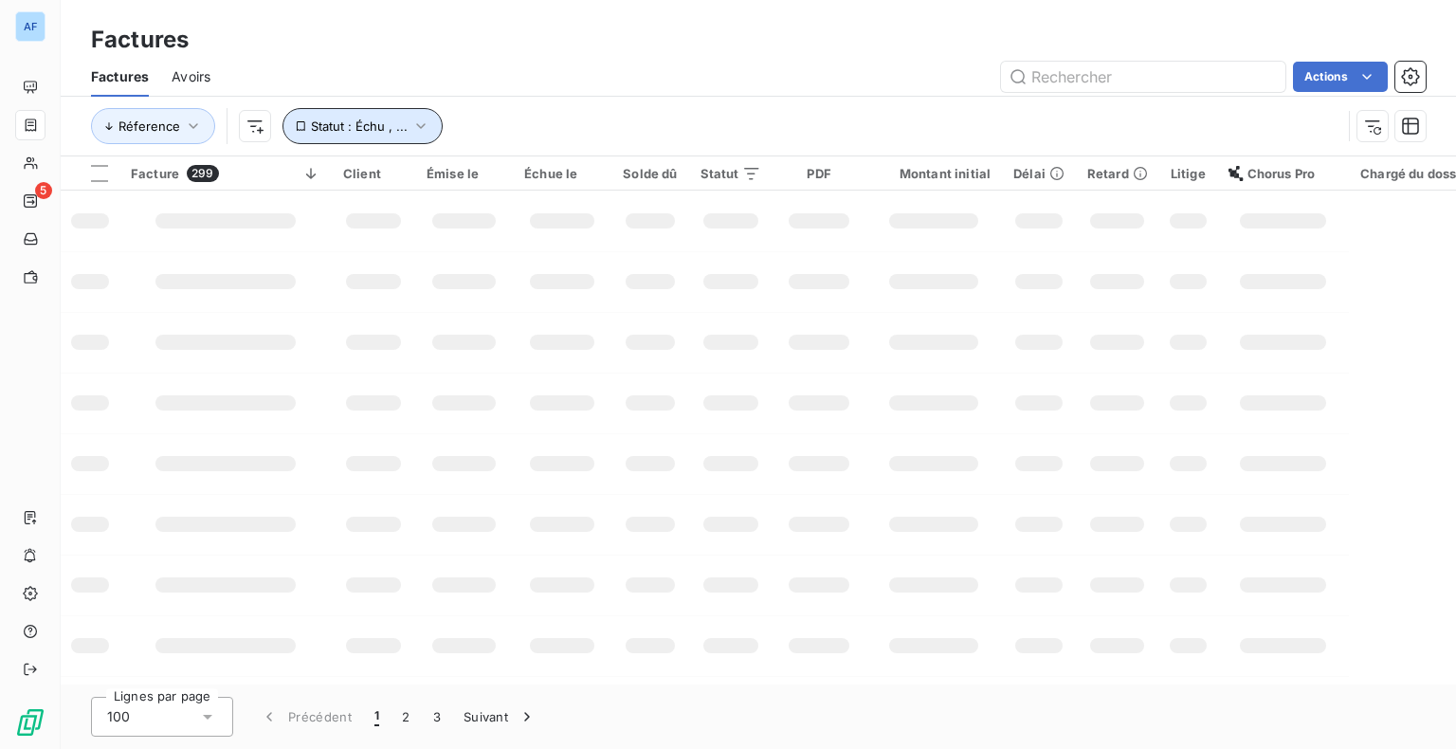
click at [416, 123] on icon "button" at bounding box center [420, 126] width 9 height 6
click at [411, 125] on icon "button" at bounding box center [420, 126] width 19 height 19
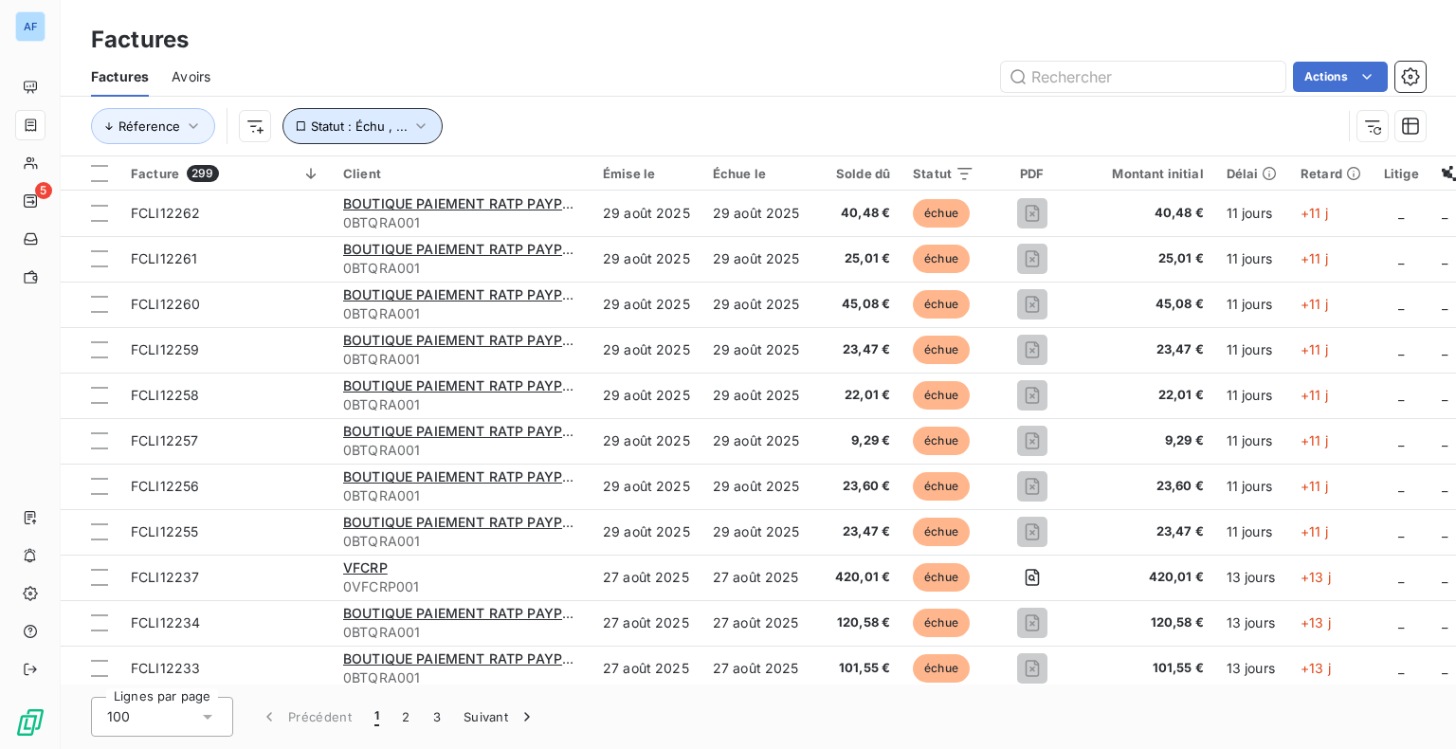
click at [418, 132] on icon "button" at bounding box center [420, 126] width 19 height 19
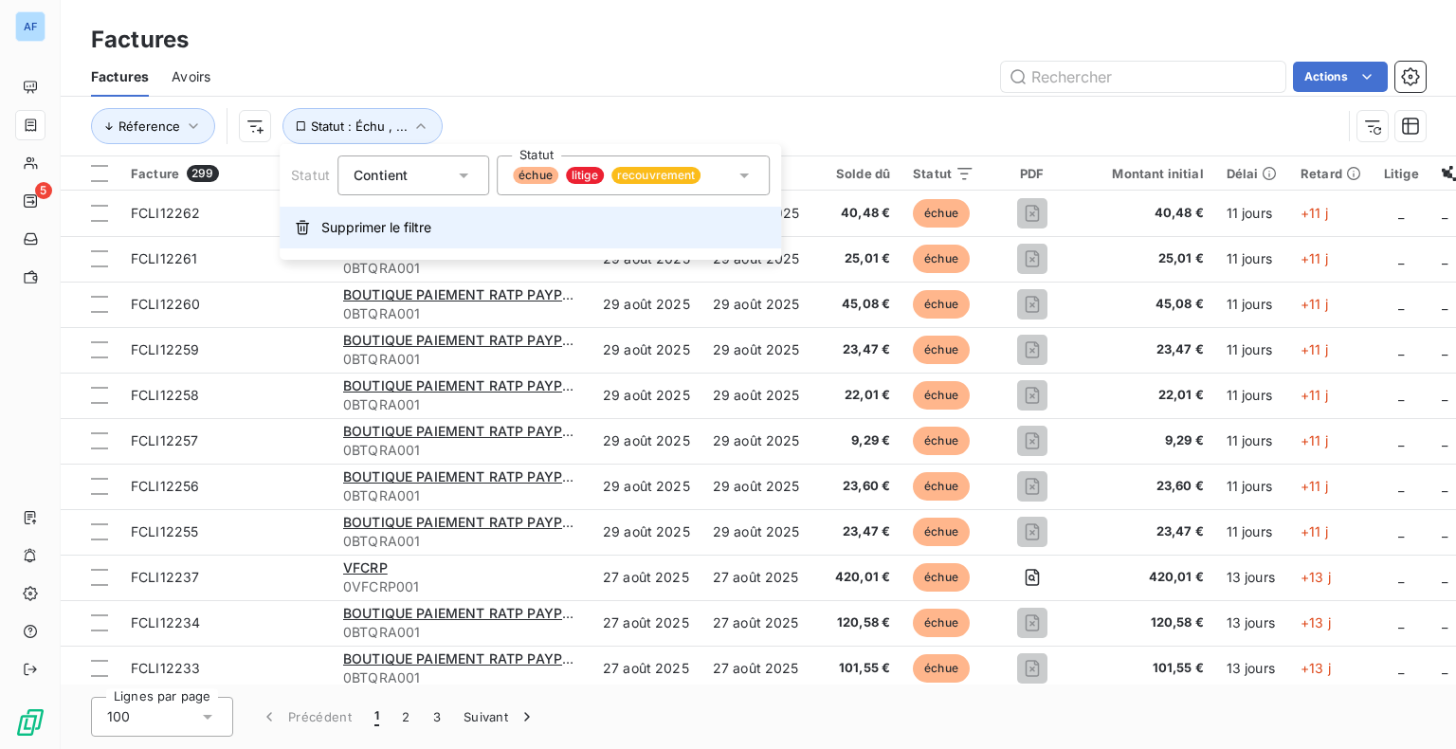
click at [428, 232] on span "Supprimer le filtre" at bounding box center [376, 227] width 110 height 19
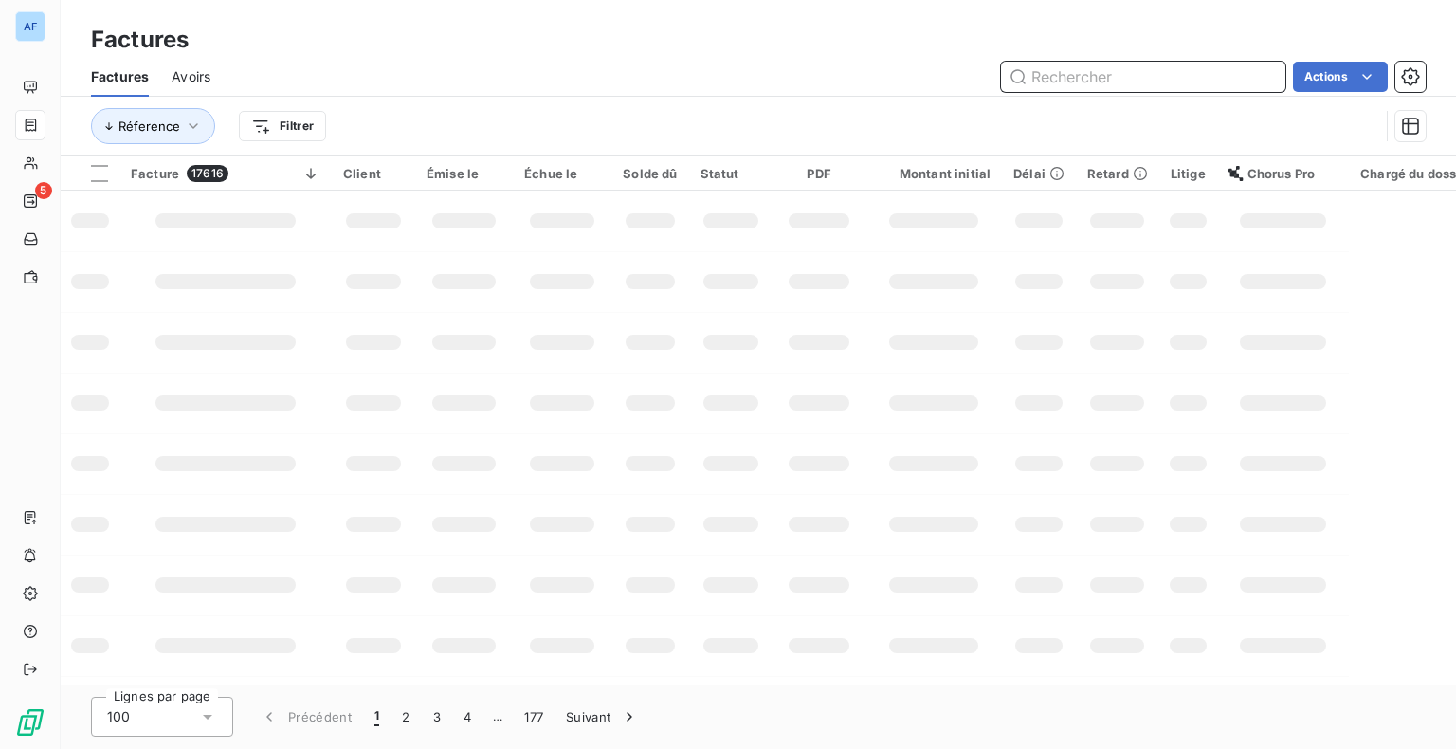
click at [1148, 80] on input "text" at bounding box center [1143, 77] width 284 height 30
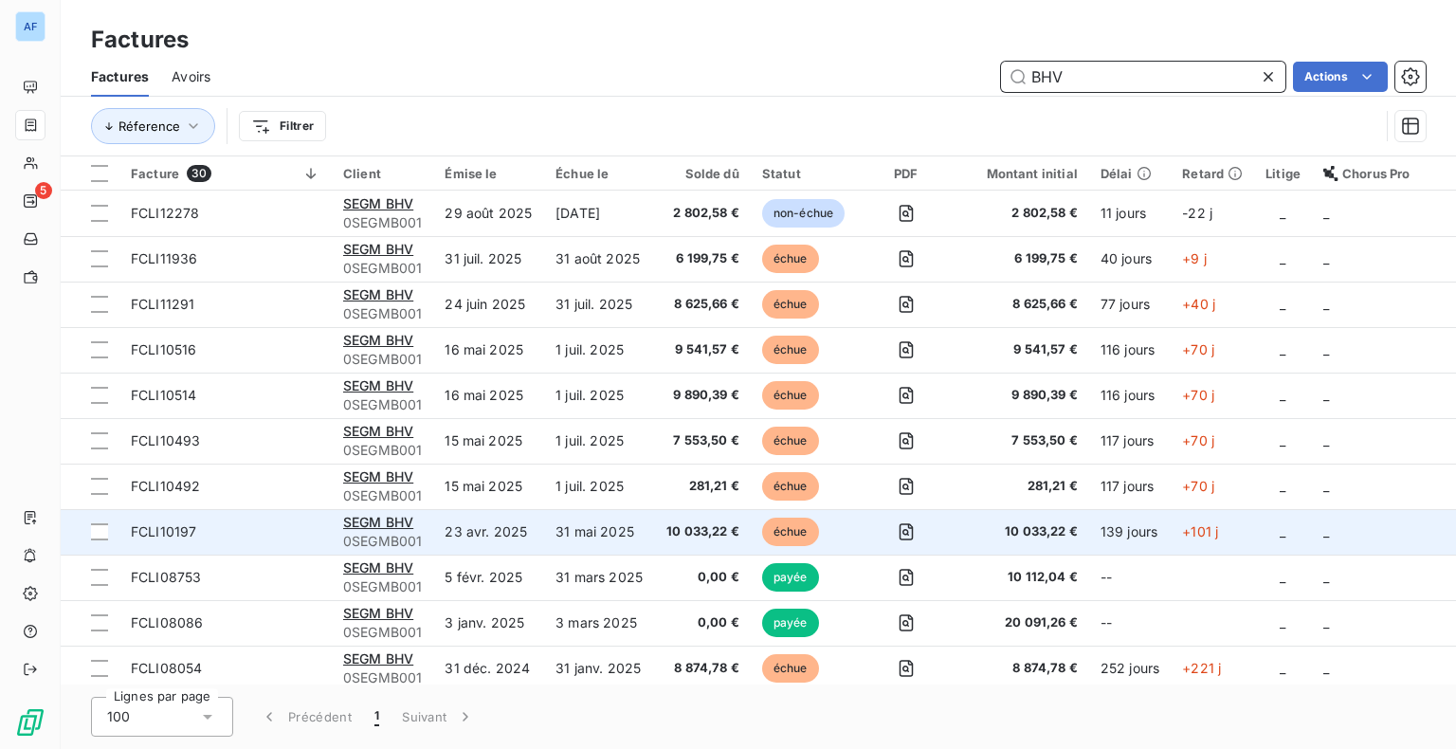
type input "BHV"
drag, startPoint x: 205, startPoint y: 535, endPoint x: 121, endPoint y: 533, distance: 83.4
click at [120, 533] on td "FCLI10197" at bounding box center [225, 531] width 212 height 45
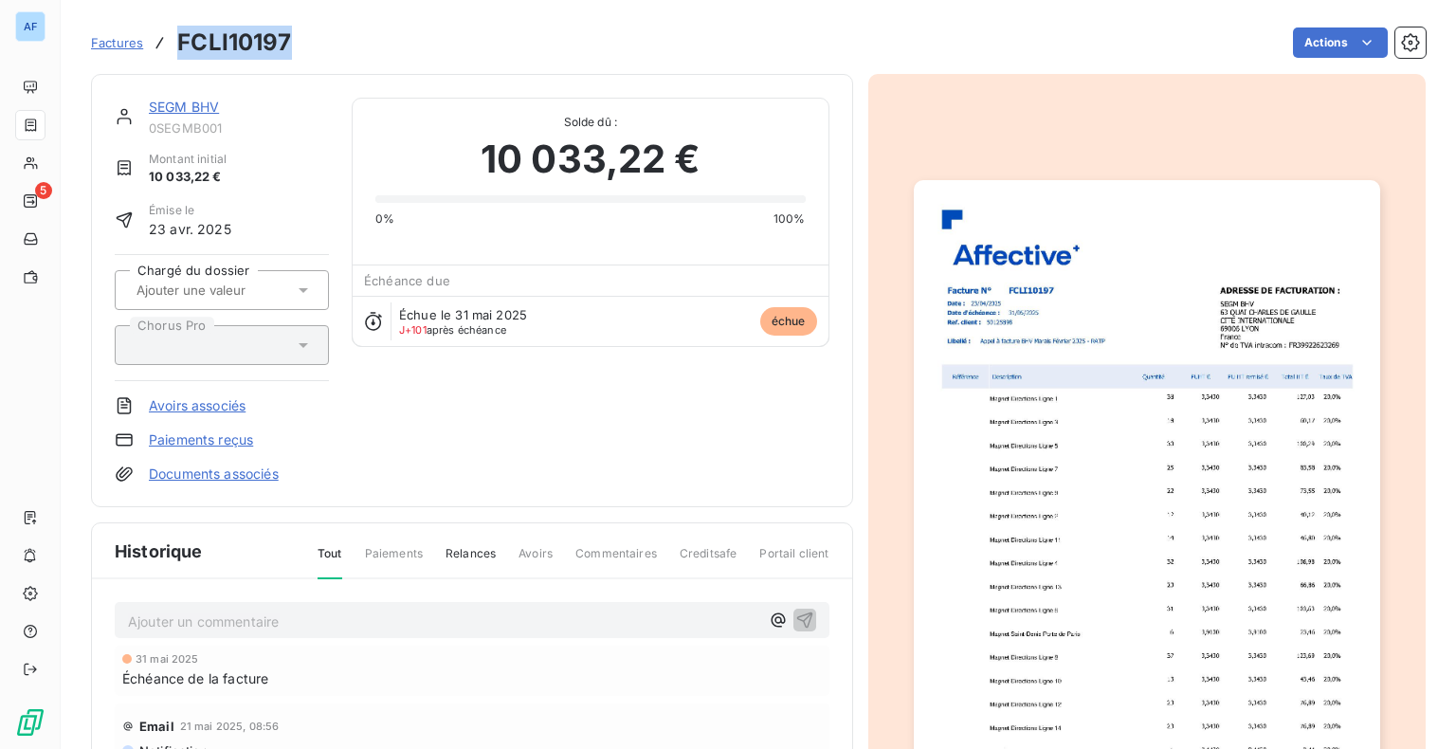
drag, startPoint x: 261, startPoint y: 43, endPoint x: 173, endPoint y: 47, distance: 88.3
click at [173, 47] on div "Factures FCLI10197 Actions" at bounding box center [758, 43] width 1335 height 40
copy h3 "FCLI10197"
click at [168, 101] on link "SEGM BHV" at bounding box center [184, 107] width 70 height 16
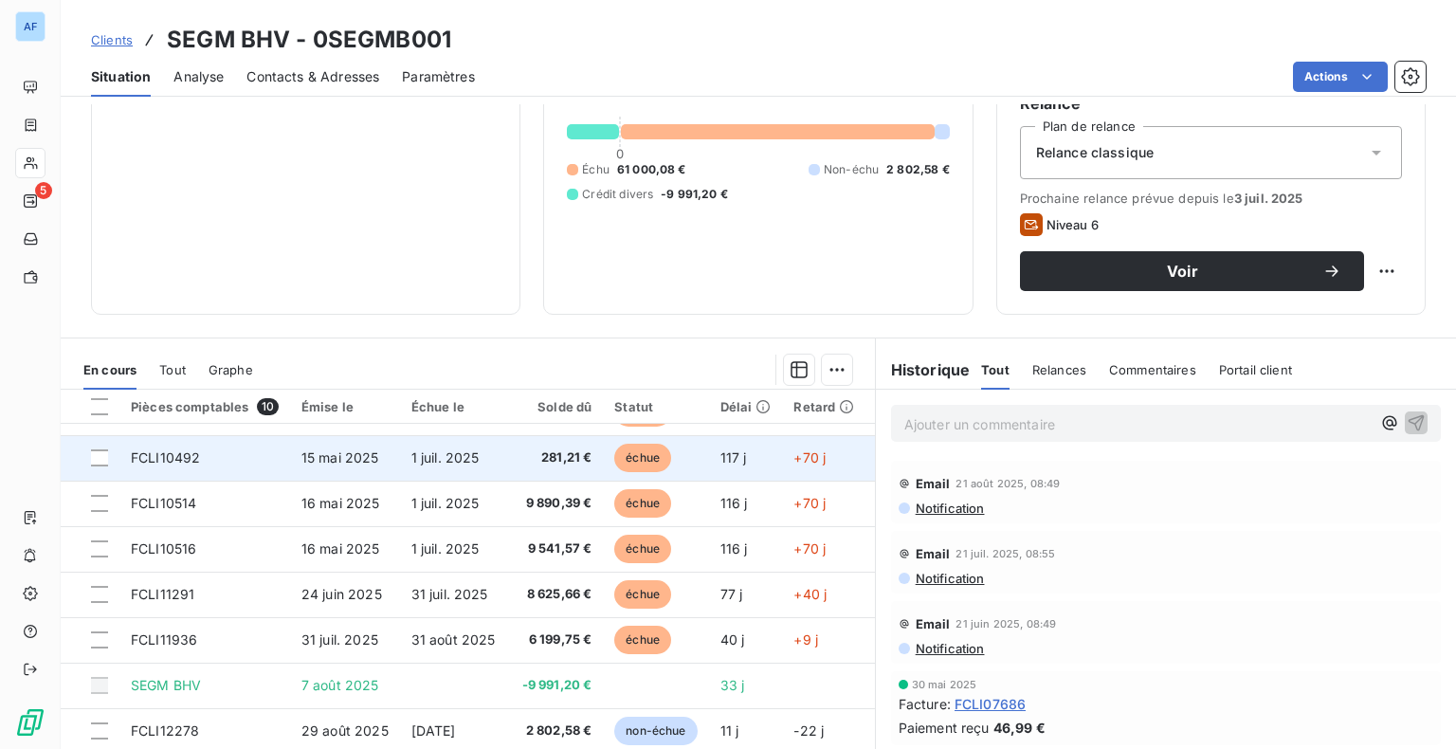
scroll to position [132, 0]
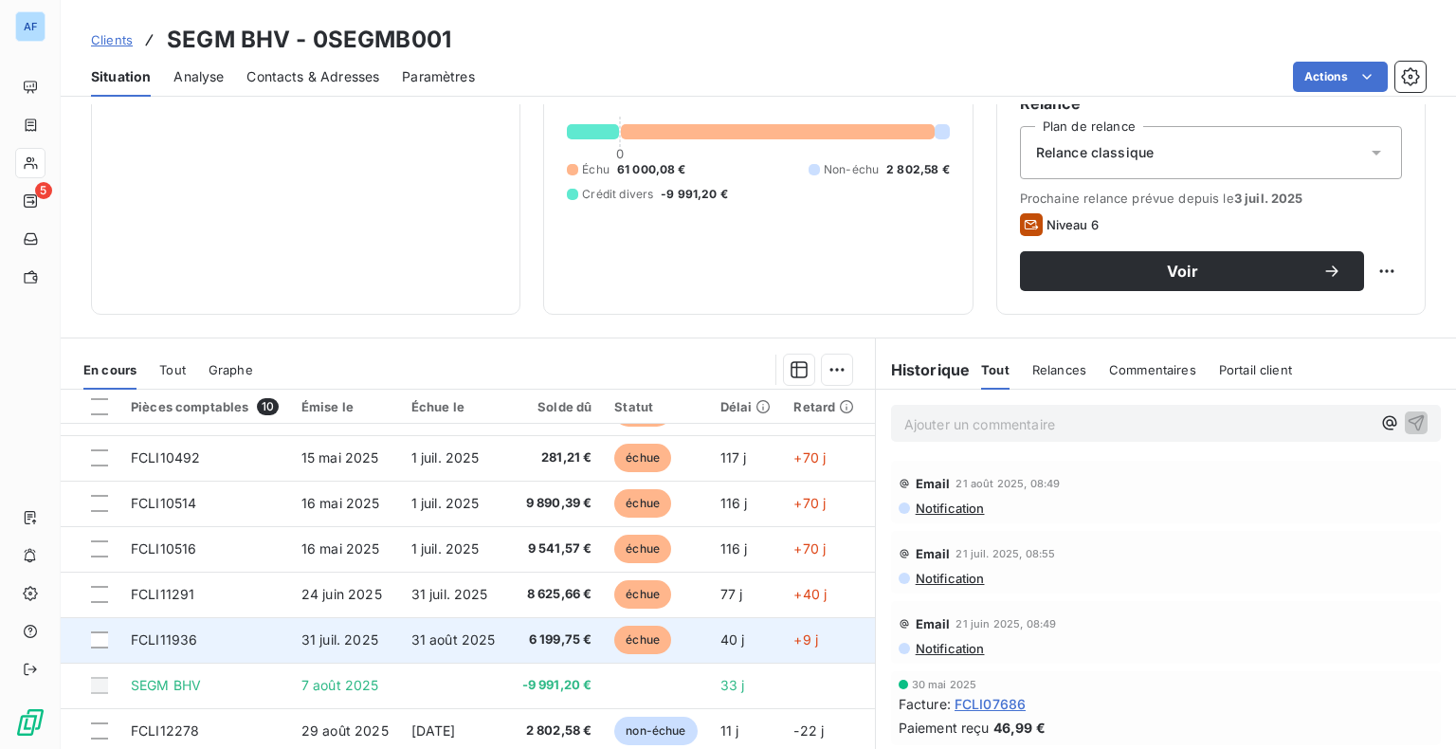
click at [191, 631] on span "FCLI11936" at bounding box center [164, 639] width 66 height 16
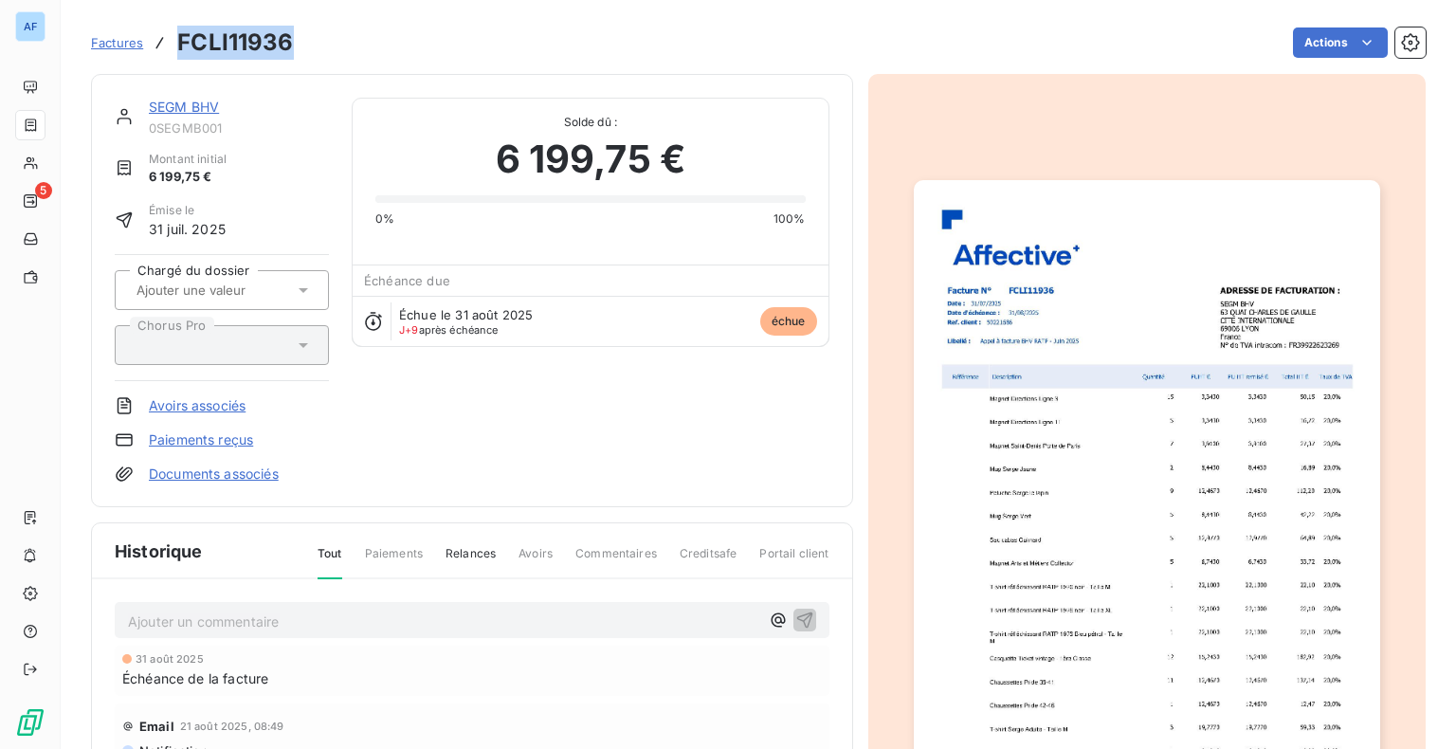
drag, startPoint x: 299, startPoint y: 40, endPoint x: 181, endPoint y: 40, distance: 117.5
click at [181, 40] on div "Factures FCLI11936 Actions" at bounding box center [758, 43] width 1335 height 40
copy h3 "FCLI11936"
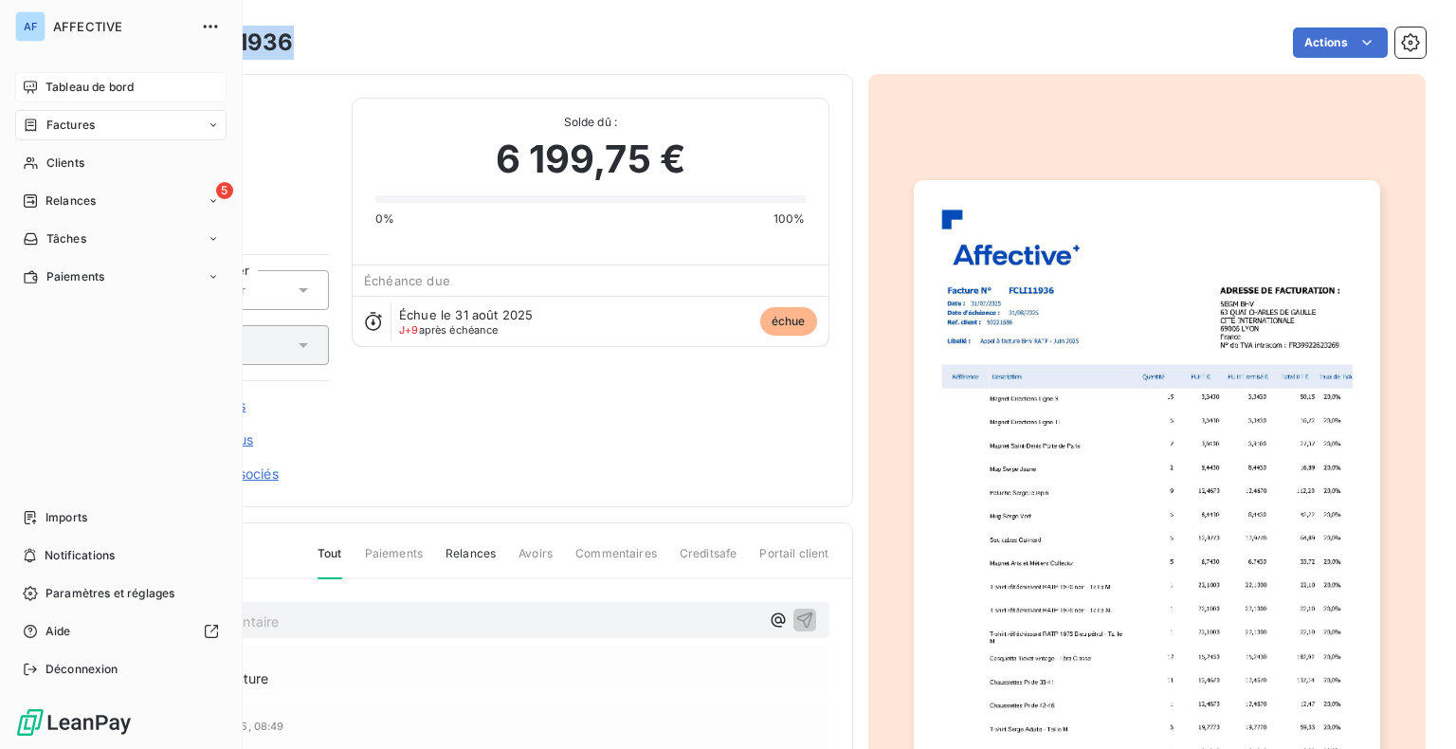
click at [30, 83] on icon at bounding box center [30, 87] width 15 height 15
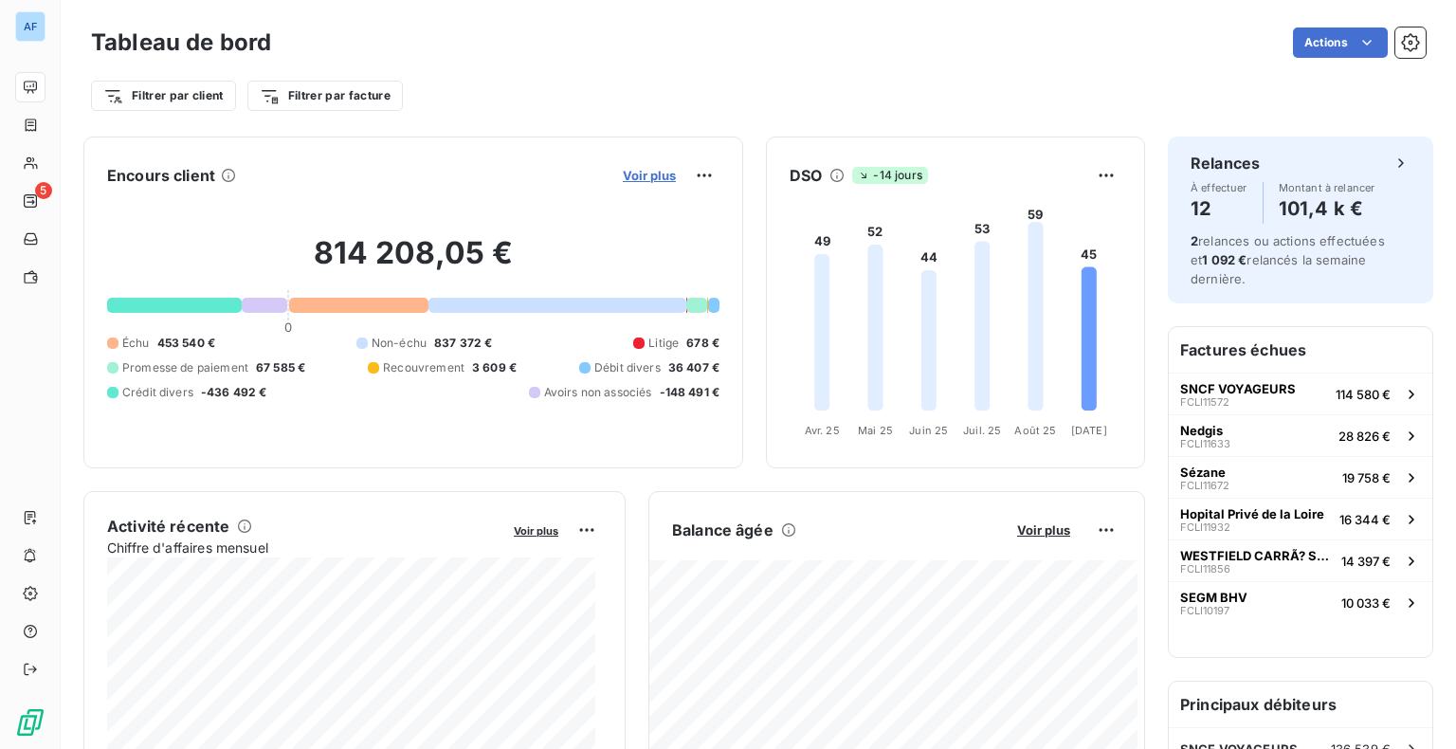
click at [633, 175] on span "Voir plus" at bounding box center [649, 175] width 53 height 15
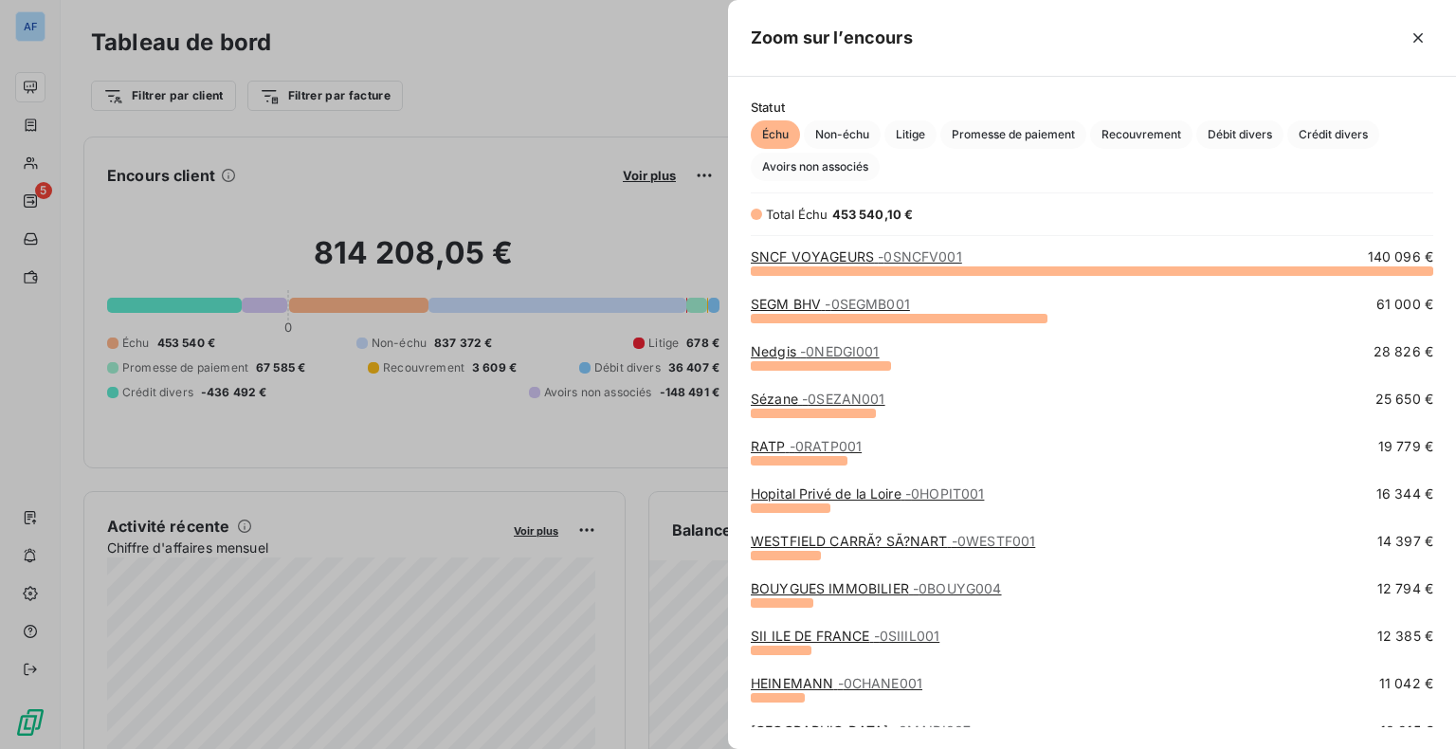
scroll to position [464, 713]
click at [1247, 138] on span "Débit divers" at bounding box center [1239, 134] width 87 height 28
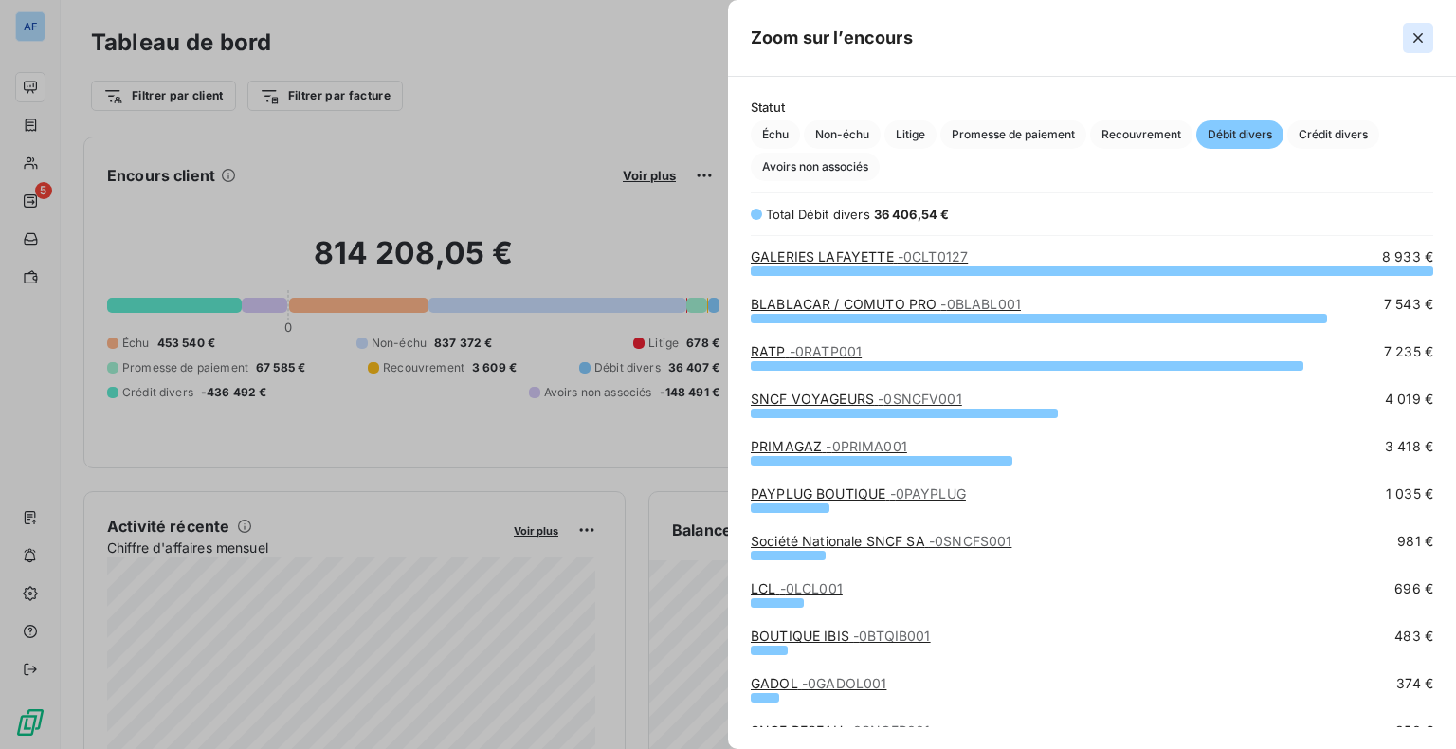
click at [1420, 40] on icon "button" at bounding box center [1417, 37] width 9 height 9
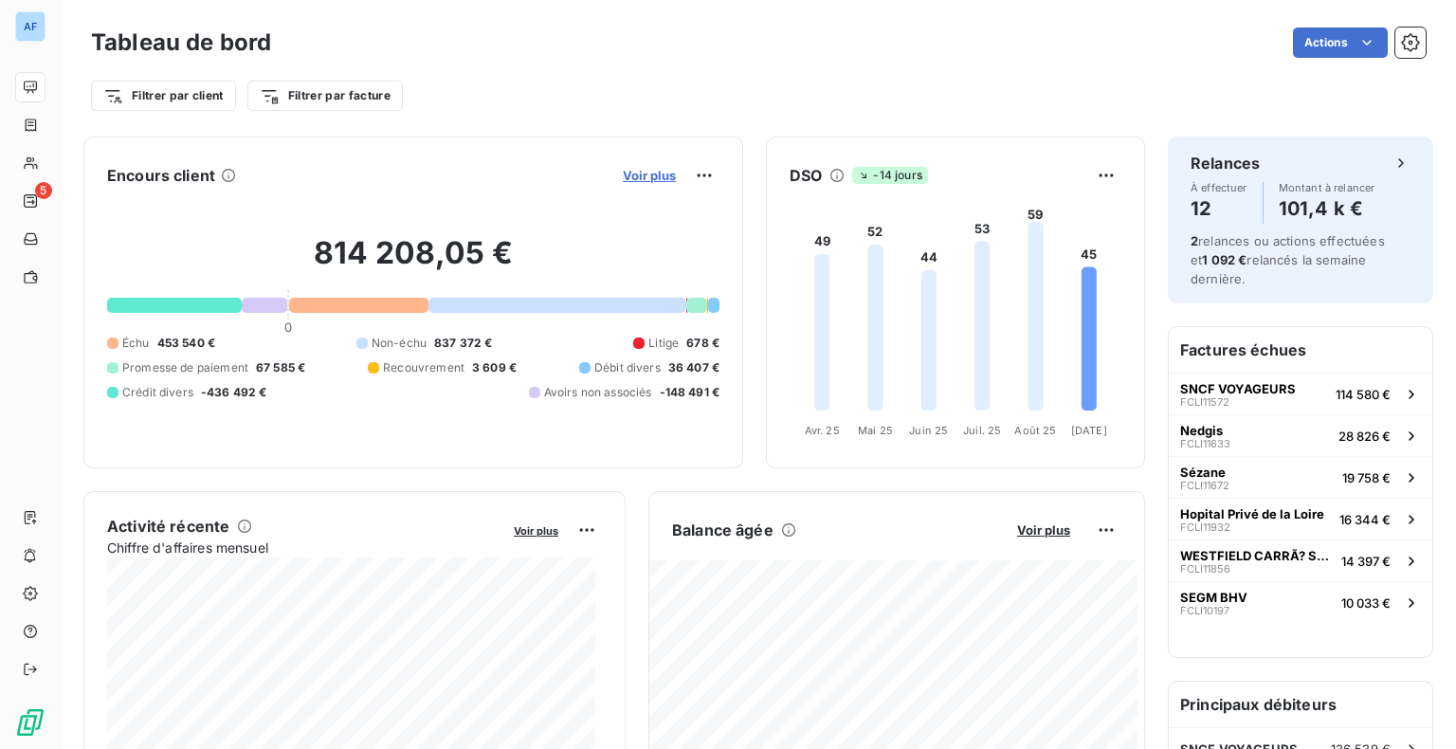
click at [636, 175] on span "Voir plus" at bounding box center [649, 175] width 53 height 15
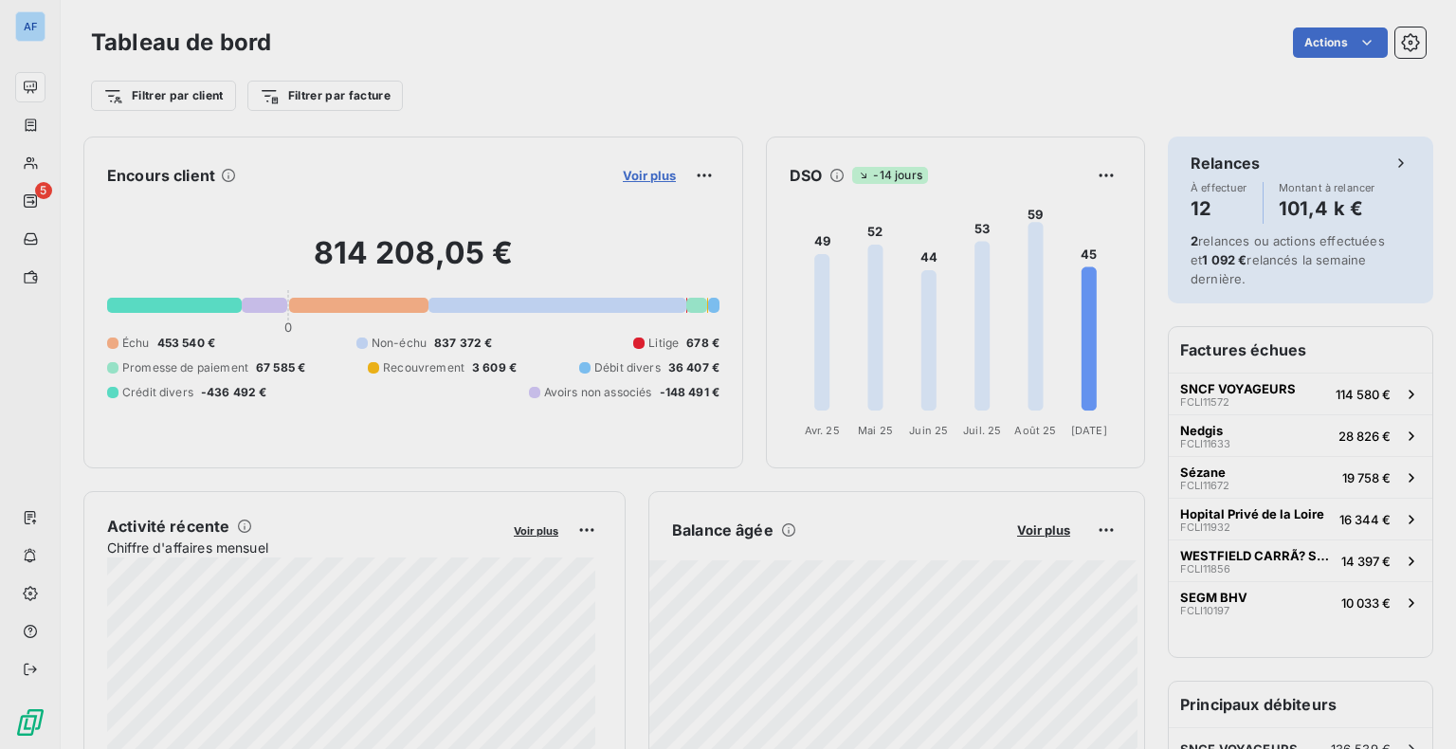
scroll to position [15, 15]
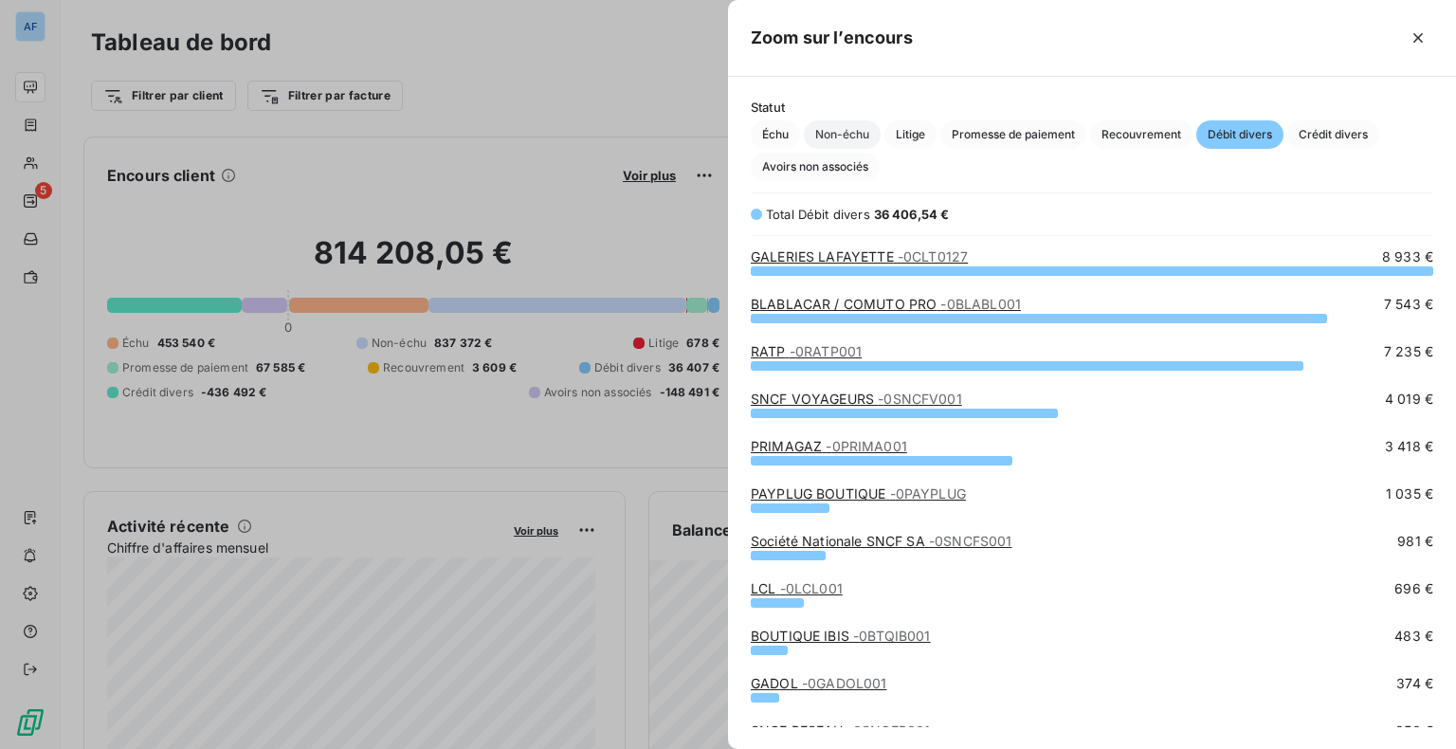
click at [856, 134] on span "Non-échu" at bounding box center [842, 134] width 77 height 28
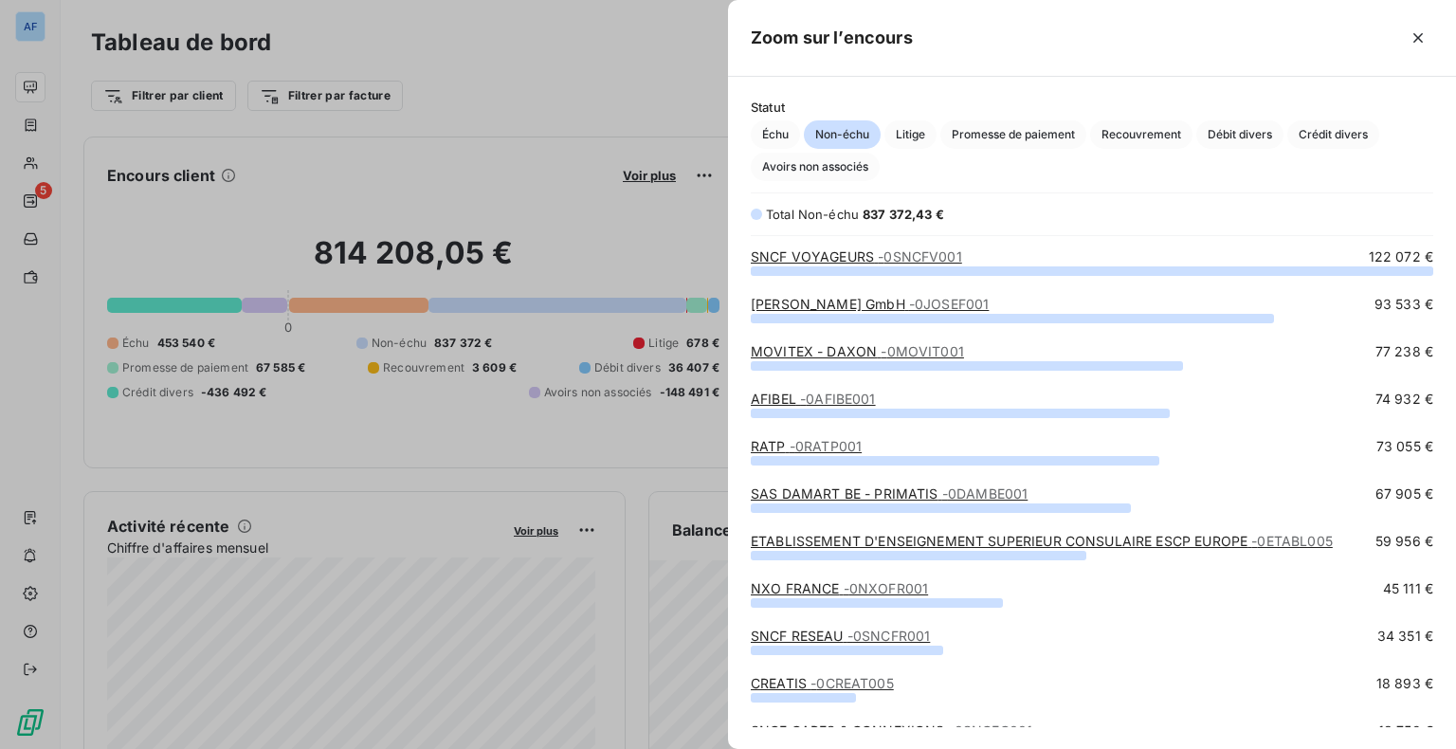
scroll to position [464, 713]
click at [1415, 40] on icon "button" at bounding box center [1417, 37] width 9 height 9
